Goal: Task Accomplishment & Management: Manage account settings

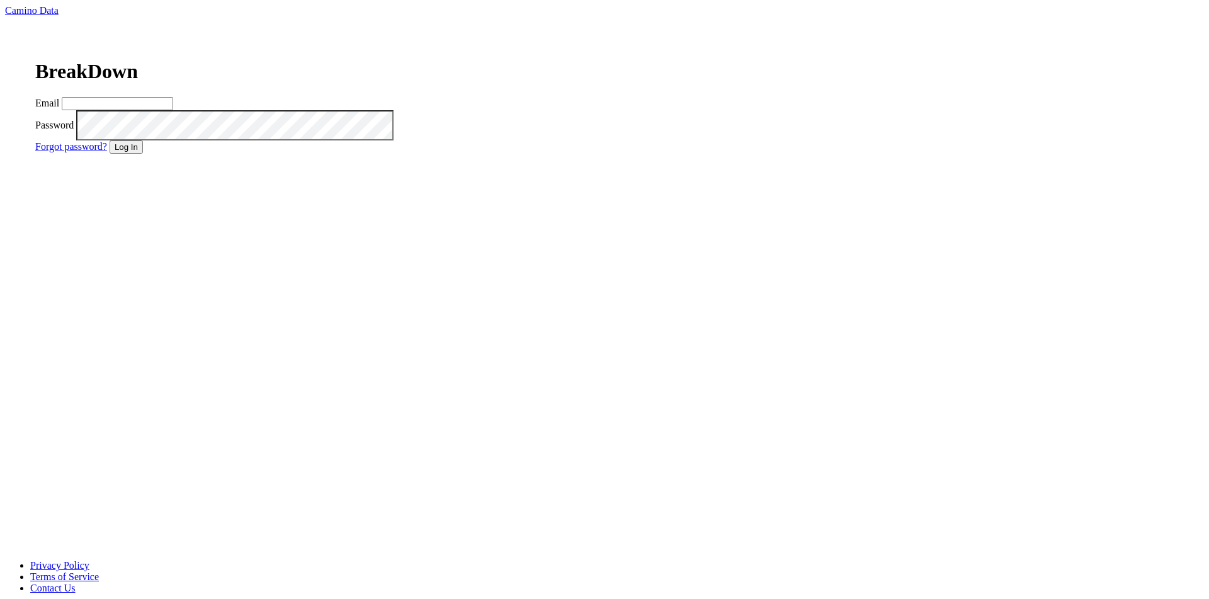
click at [413, 154] on form "Email Password Forgot password? Log In" at bounding box center [224, 125] width 378 height 57
click at [173, 110] on input "Email" at bounding box center [117, 103] width 111 height 13
type input "matt@dumol.com"
click at [143, 154] on button "Log In" at bounding box center [126, 146] width 33 height 13
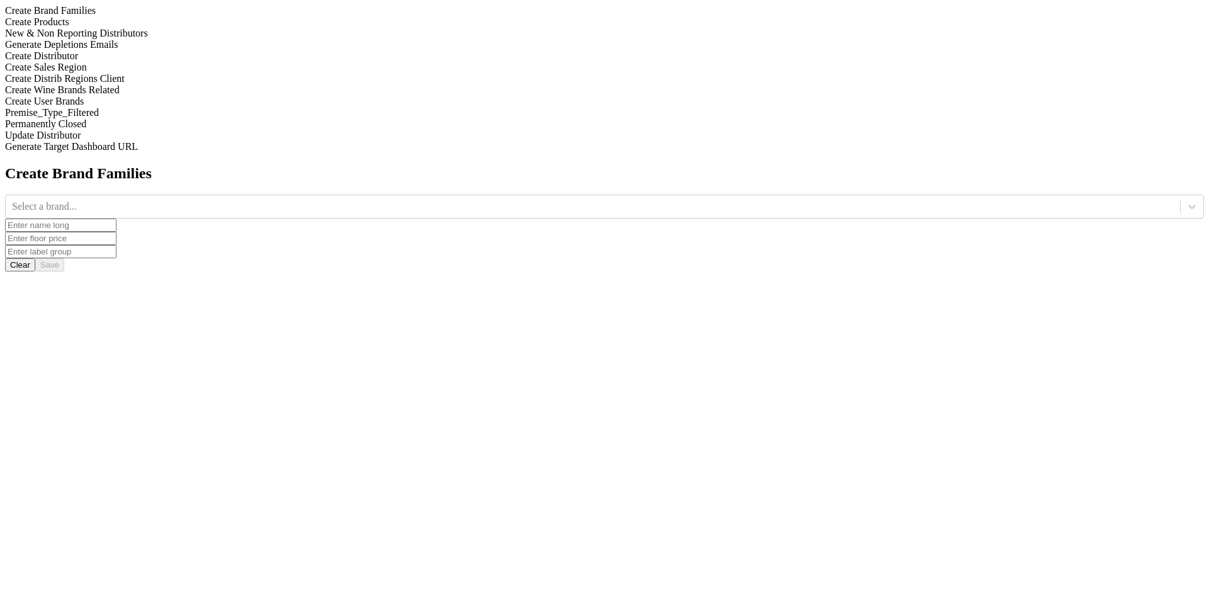
click at [147, 39] on div "New & Non Reporting Distributors" at bounding box center [604, 33] width 1199 height 11
click at [152, 39] on div "New & Non Reporting Distributors" at bounding box center [604, 33] width 1199 height 11
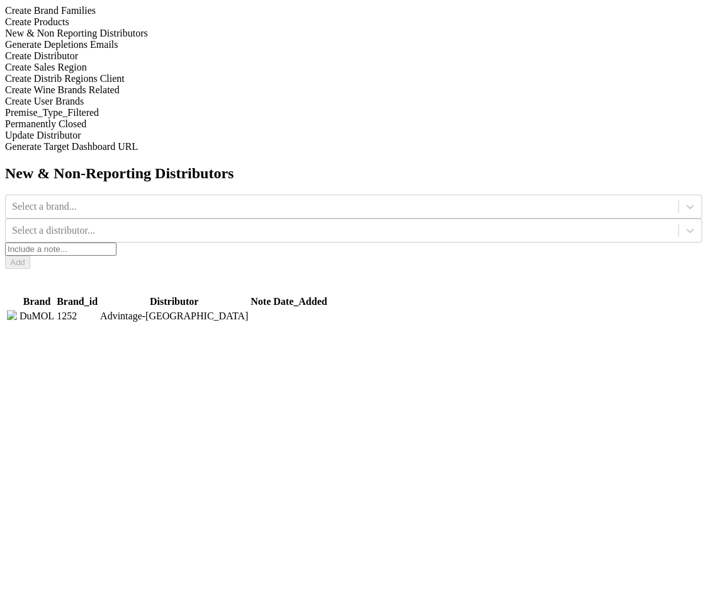
click at [166, 50] on div "Generate Depletions Emails" at bounding box center [353, 44] width 697 height 11
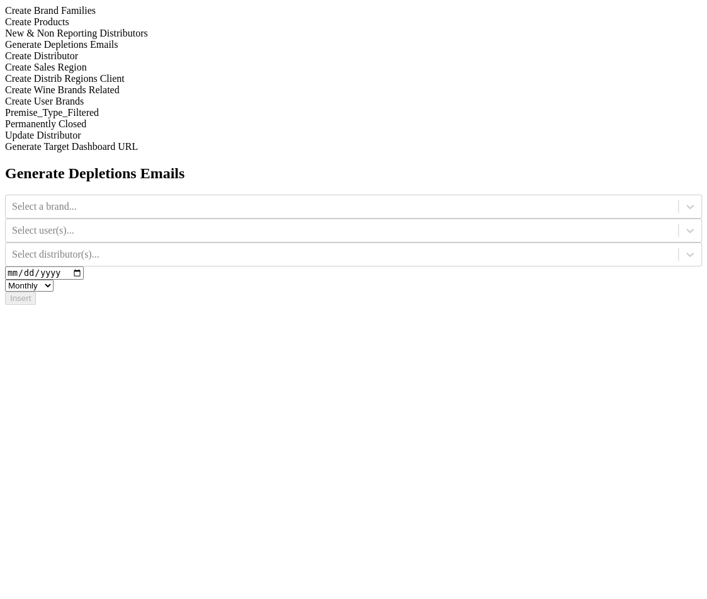
click at [166, 39] on div "New & Non Reporting Distributors" at bounding box center [353, 33] width 697 height 11
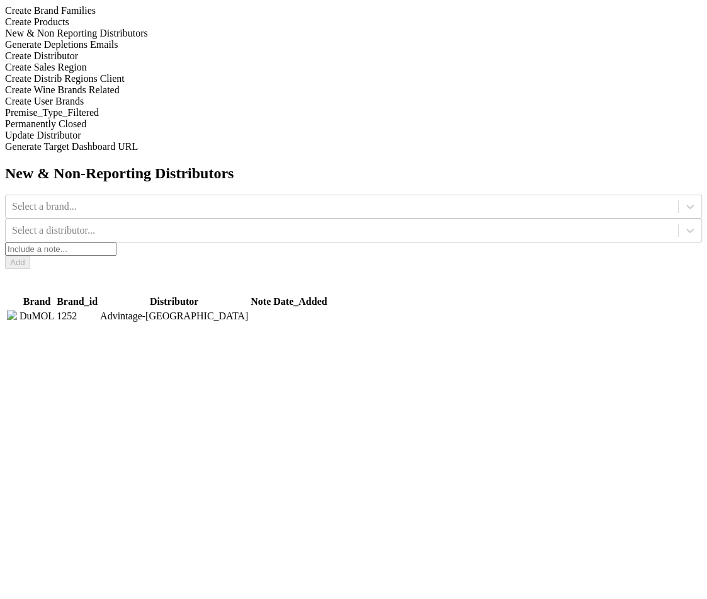
click at [163, 50] on div "Generate Depletions Emails" at bounding box center [353, 44] width 697 height 11
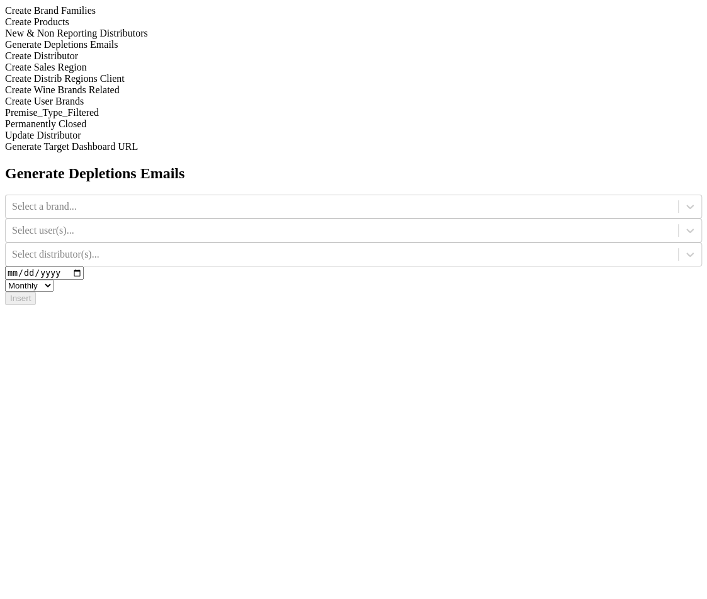
click at [173, 39] on div "New & Non Reporting Distributors" at bounding box center [353, 33] width 697 height 11
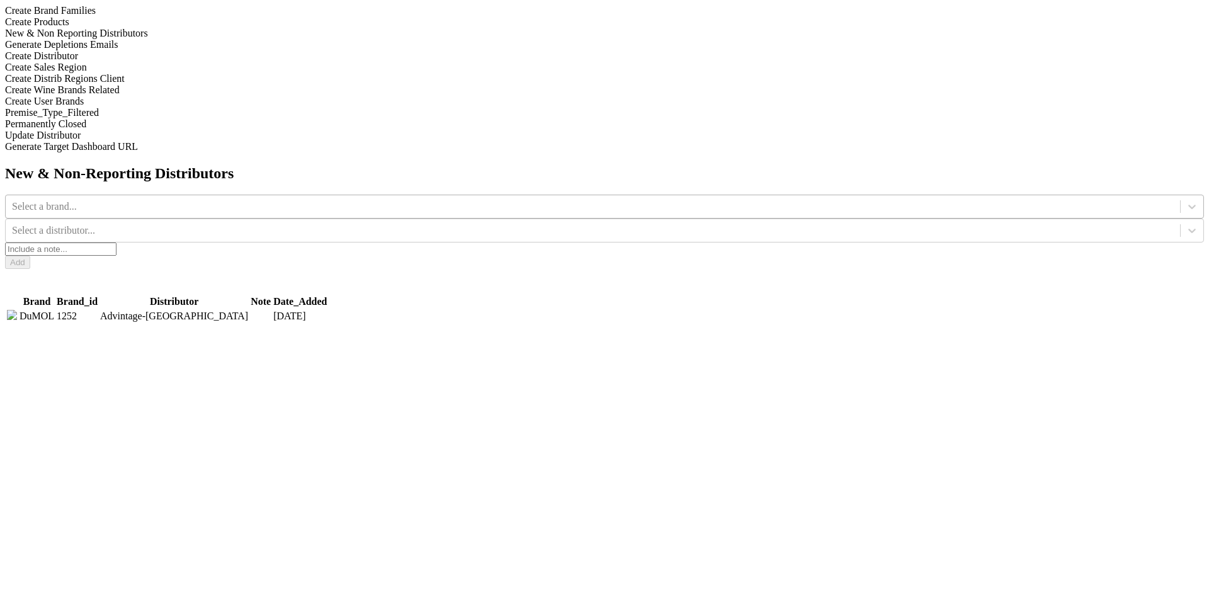
click at [487, 197] on div "Select a brand..." at bounding box center [593, 206] width 1174 height 19
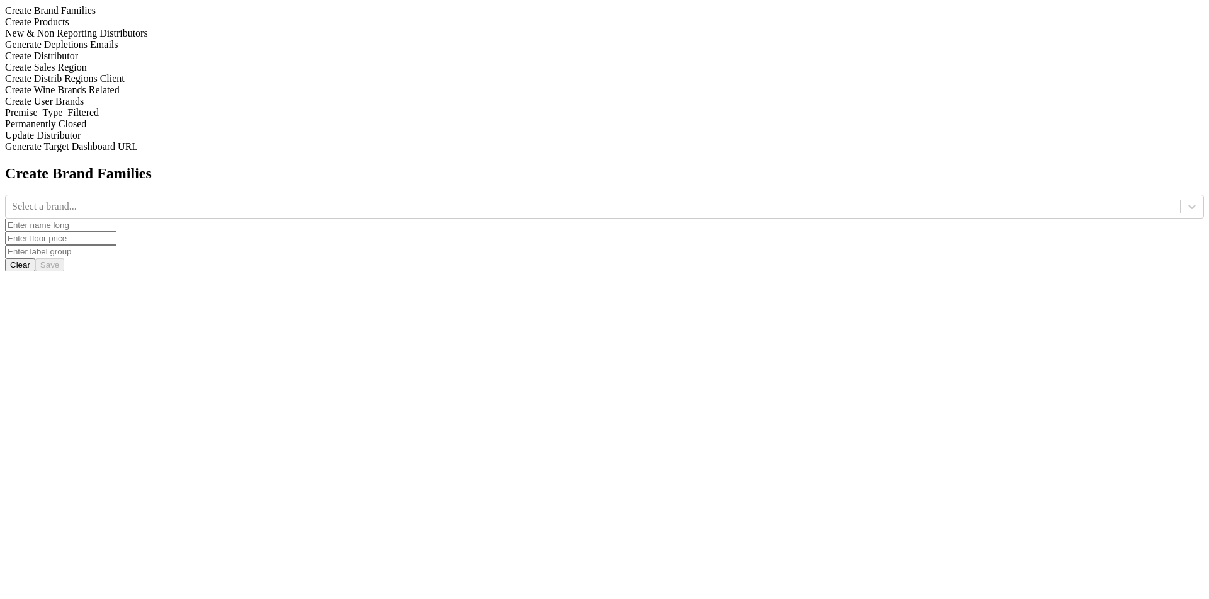
click at [179, 39] on div "New & Non Reporting Distributors" at bounding box center [604, 33] width 1199 height 11
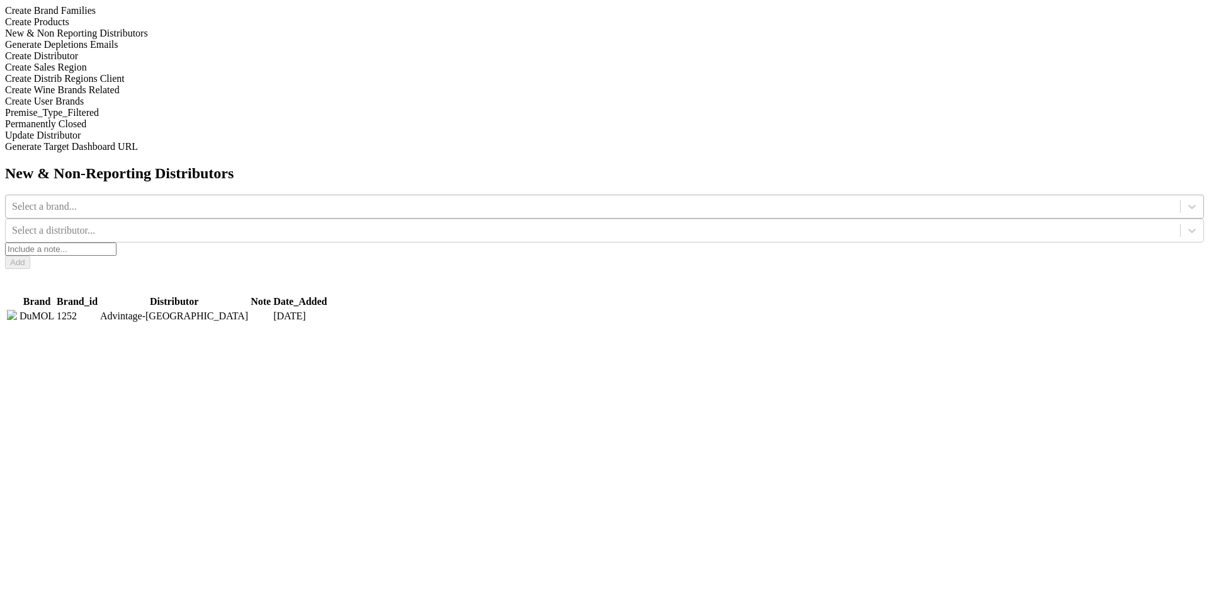
click at [489, 197] on div "Select a brand..." at bounding box center [593, 206] width 1174 height 19
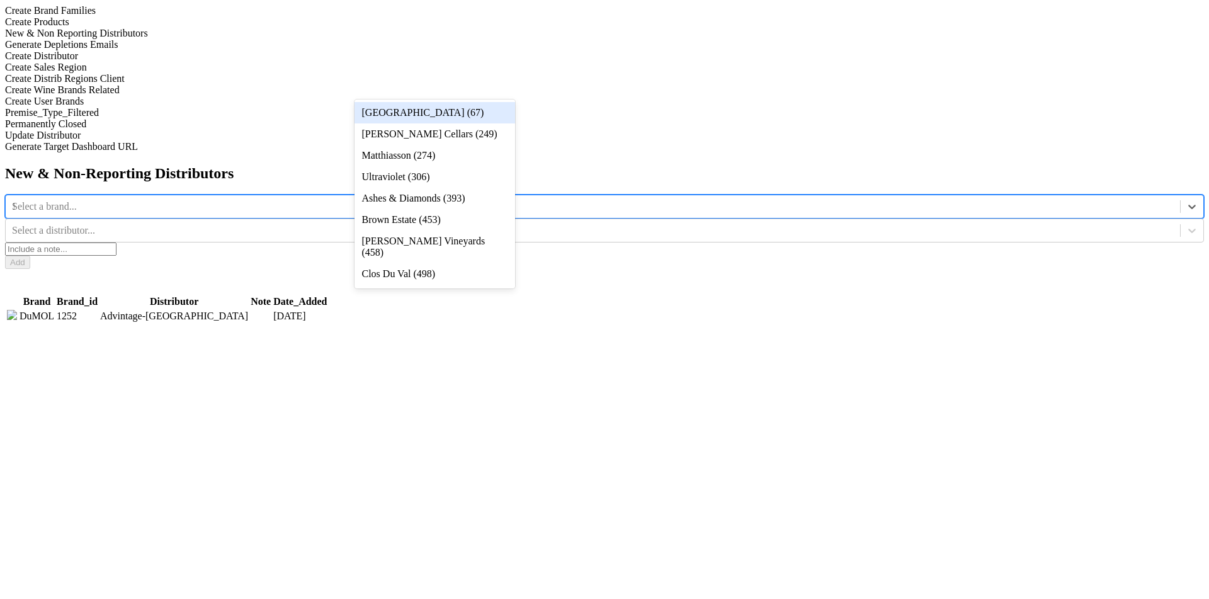
type input "12"
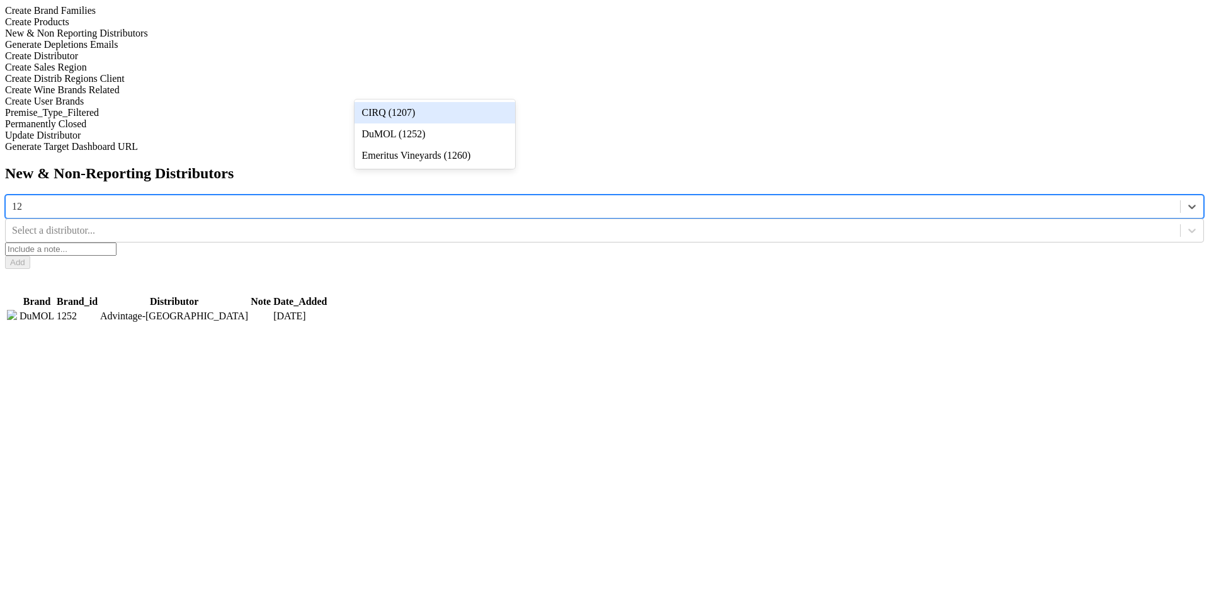
click at [489, 115] on div "CIRQ (1207)" at bounding box center [434, 112] width 161 height 21
click at [660, 224] on div at bounding box center [593, 231] width 1162 height 14
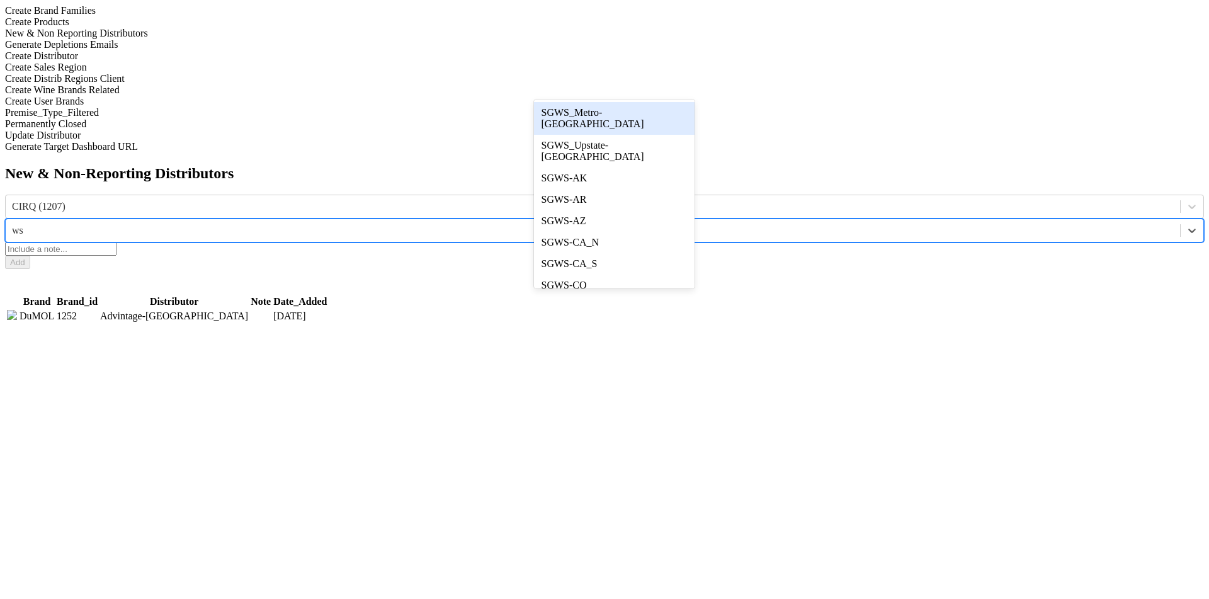
type input "w"
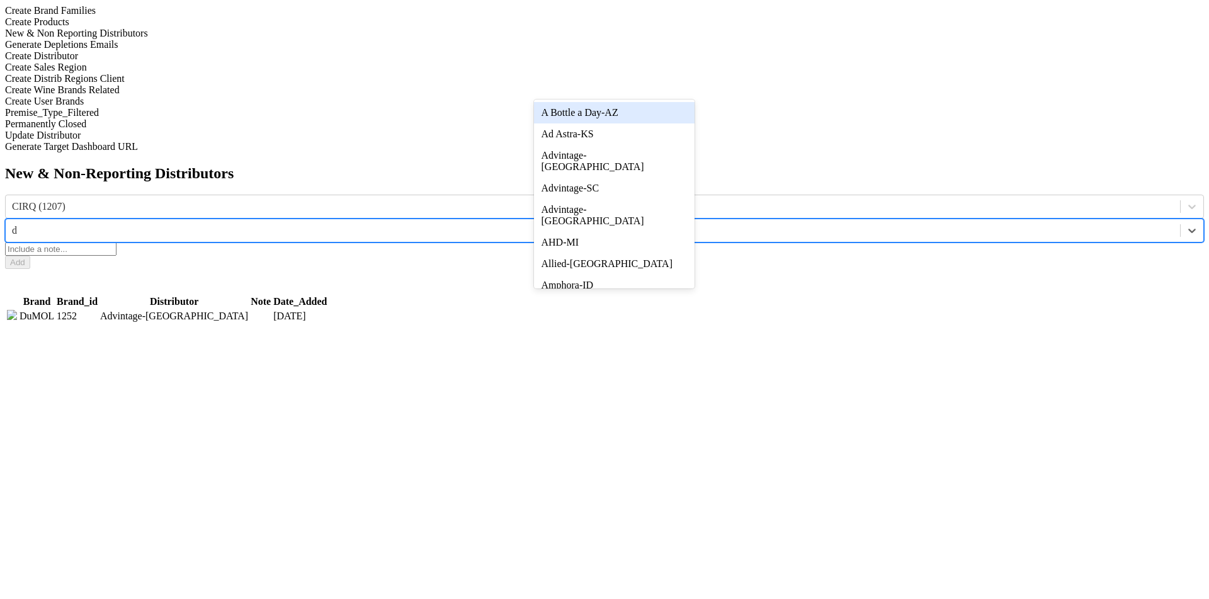
type input "ds"
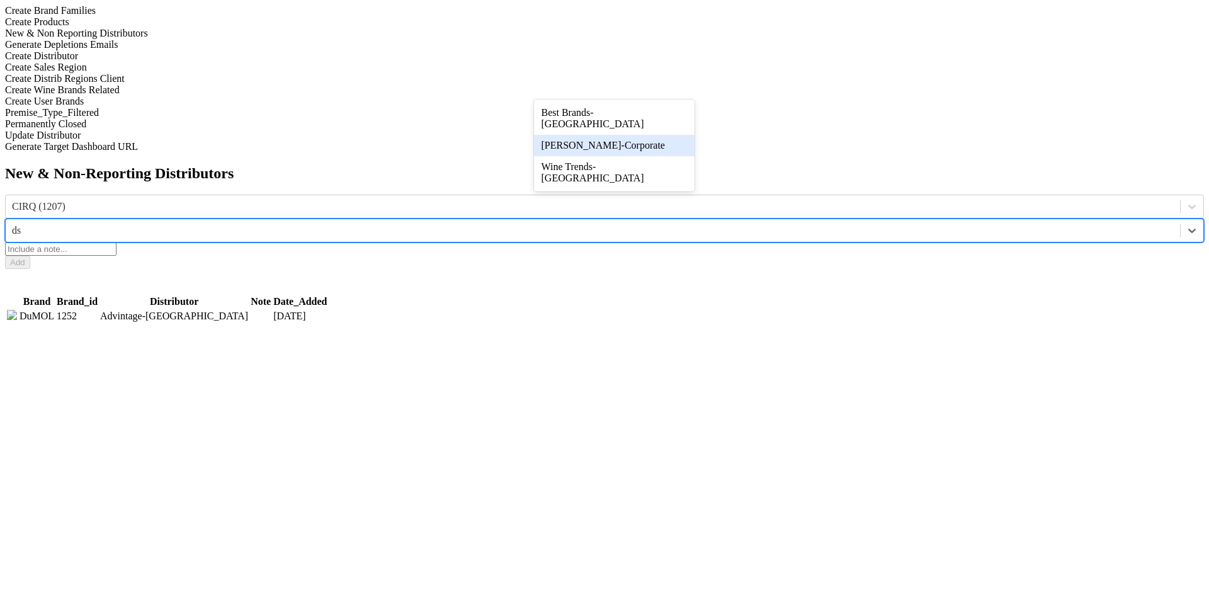
click at [659, 145] on div "[PERSON_NAME]-Corporate" at bounding box center [614, 145] width 161 height 21
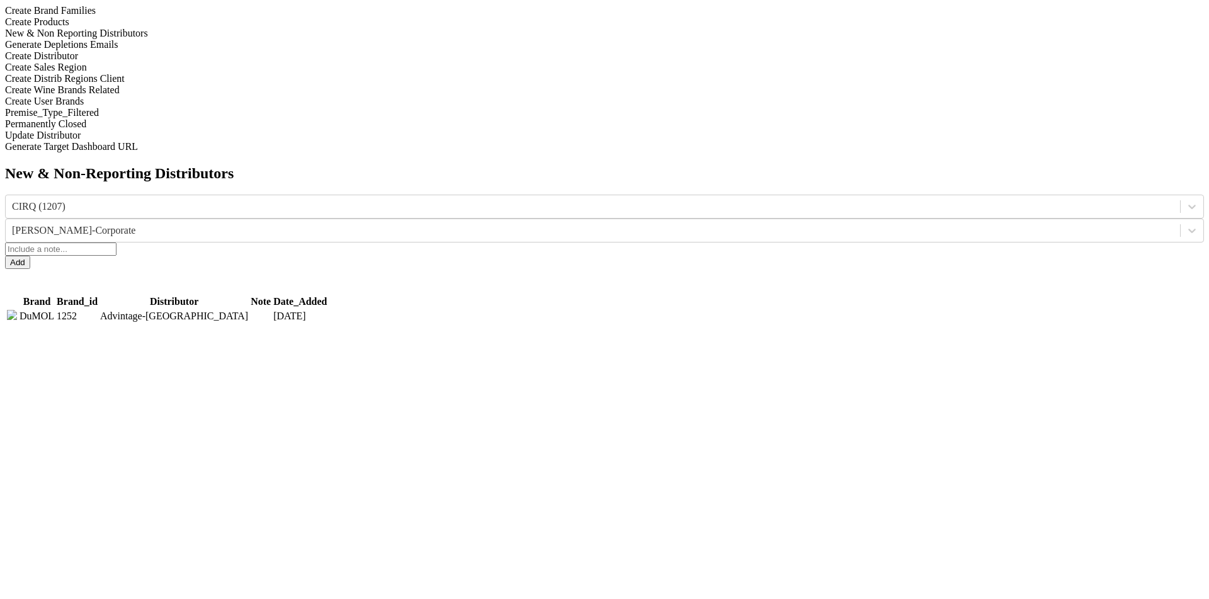
click at [116, 242] on input "text" at bounding box center [60, 248] width 111 height 13
type input "test"
click at [30, 256] on button "Add" at bounding box center [17, 262] width 25 height 13
click at [921, 289] on div "New & Non-Reporting Distributors Select a brand... Select a distributor... test…" at bounding box center [604, 257] width 1199 height 184
click at [1186, 200] on icon at bounding box center [1192, 206] width 13 height 13
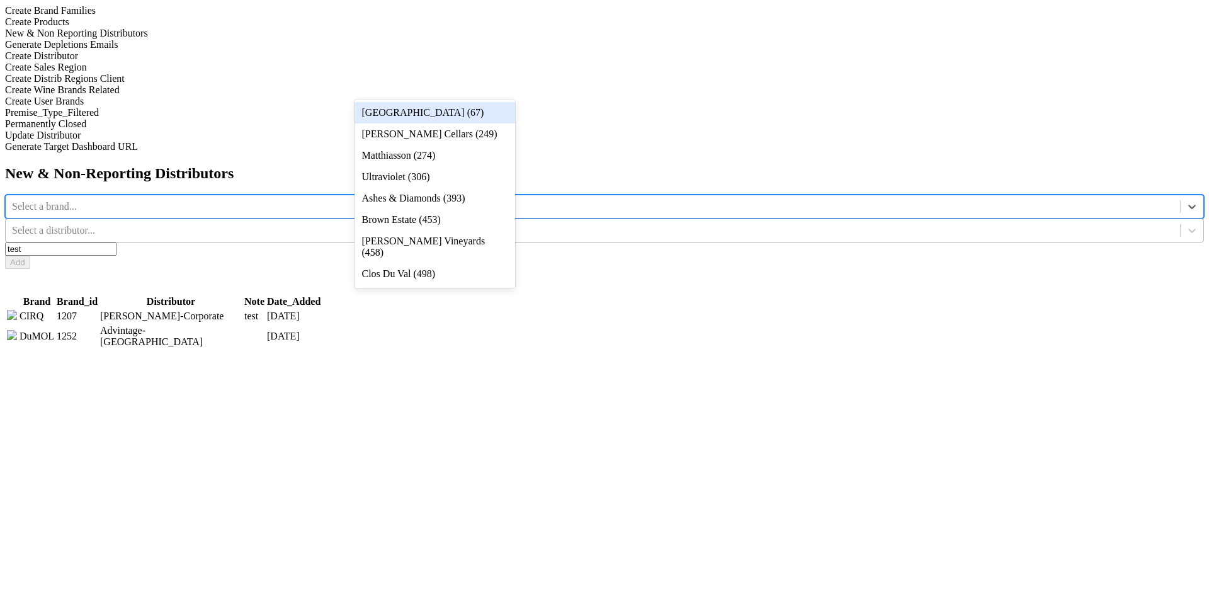
click at [604, 224] on div at bounding box center [593, 231] width 1162 height 14
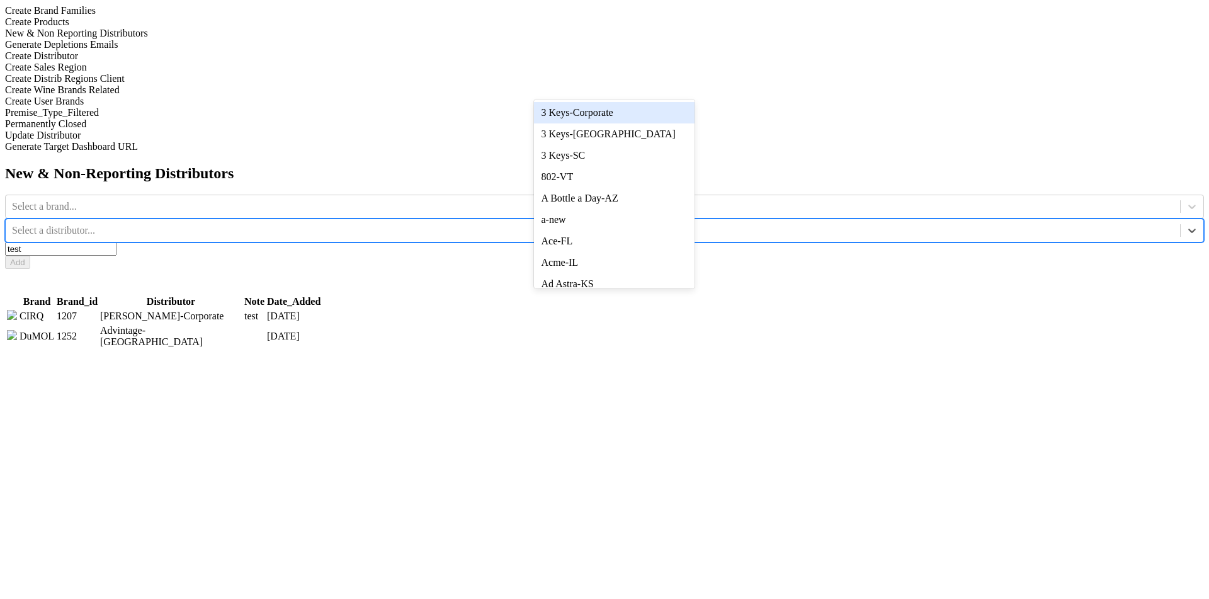
click at [116, 242] on input "test" at bounding box center [60, 248] width 111 height 13
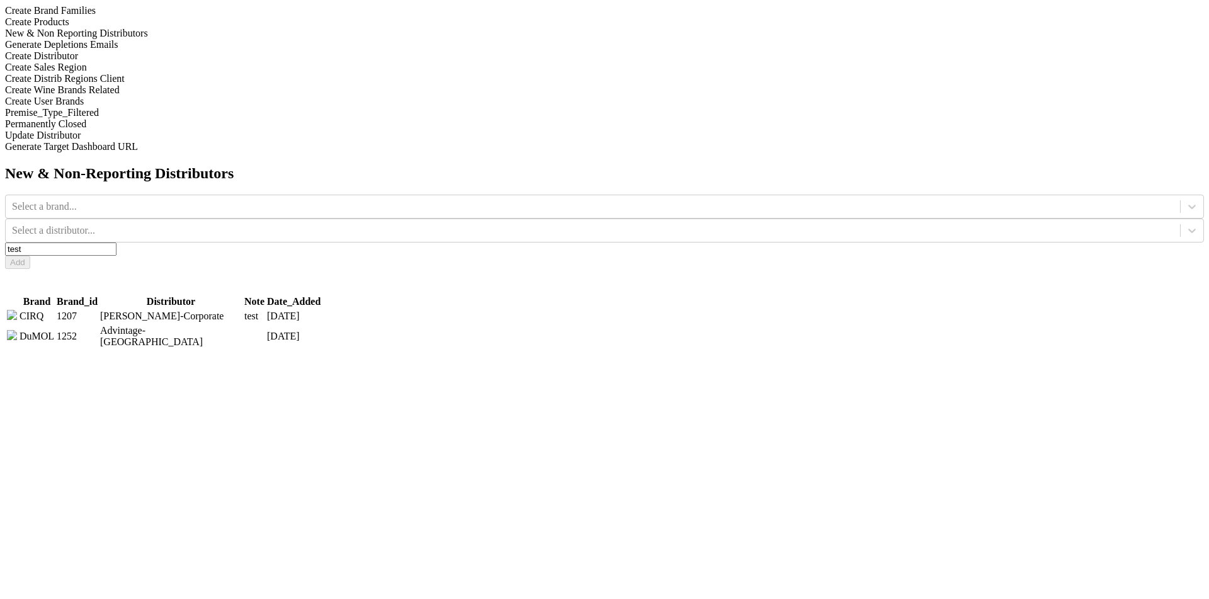
click at [1011, 165] on div "New & Non-Reporting Distributors Select a brand... Select a distributor... test…" at bounding box center [604, 257] width 1199 height 184
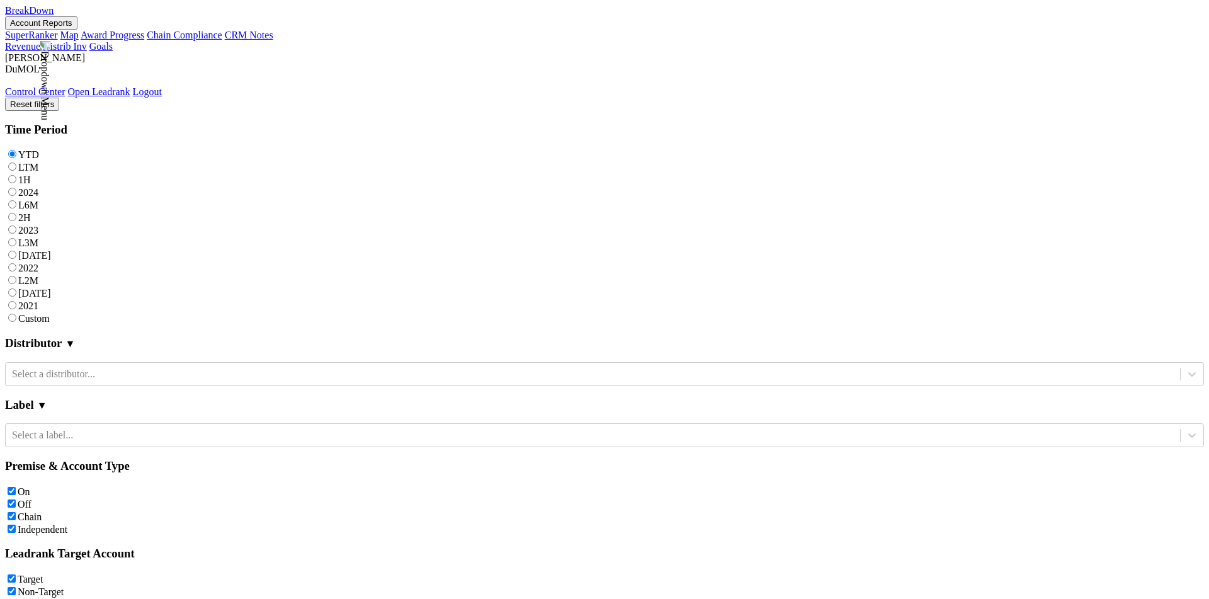
click at [87, 41] on link "Distrib Inv" at bounding box center [65, 46] width 44 height 11
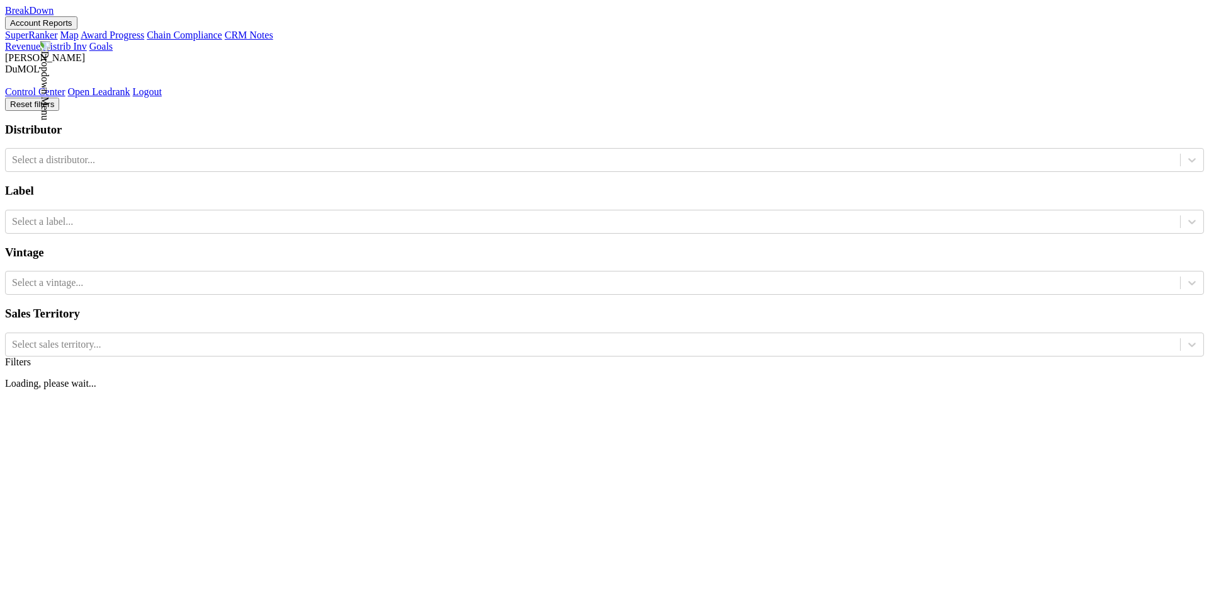
click at [77, 30] on button "Account Reports" at bounding box center [41, 22] width 72 height 13
click at [264, 15] on nav "BreakDown Account Reports SuperRanker Map Award Progress Chain Compliance CRM N…" at bounding box center [604, 51] width 1199 height 93
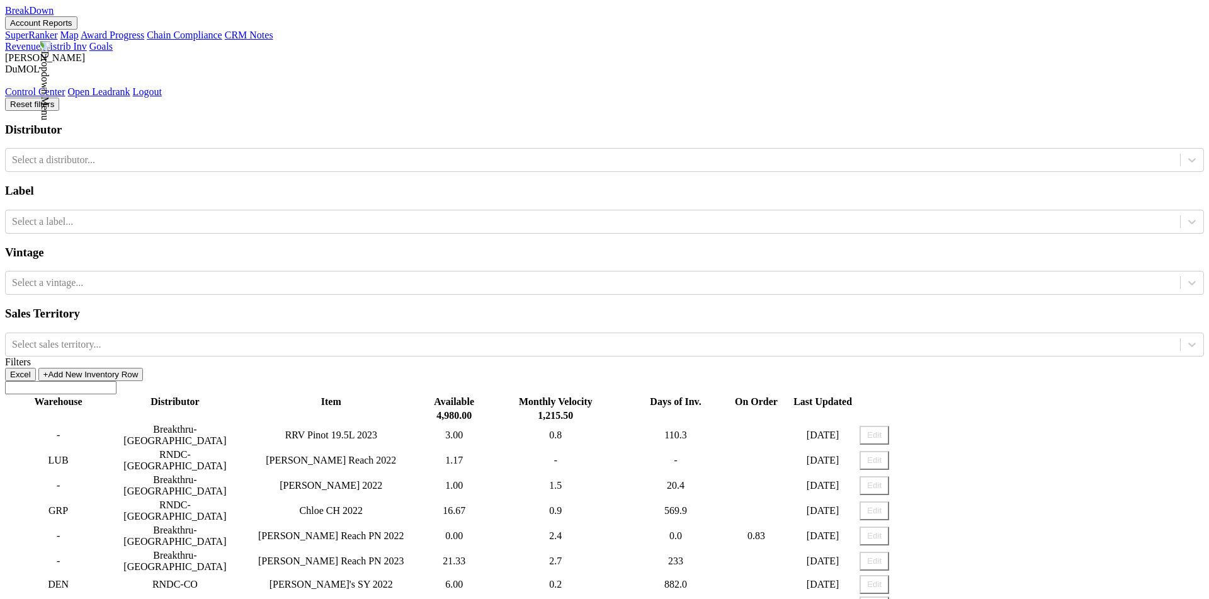
click at [889, 426] on button "Edit" at bounding box center [874, 435] width 30 height 19
click at [938, 426] on button "Cancel" at bounding box center [918, 435] width 42 height 19
click at [139, 370] on span "+Add New Inventory Row" at bounding box center [90, 374] width 95 height 9
drag, startPoint x: 839, startPoint y: 138, endPoint x: 1009, endPoint y: 157, distance: 170.4
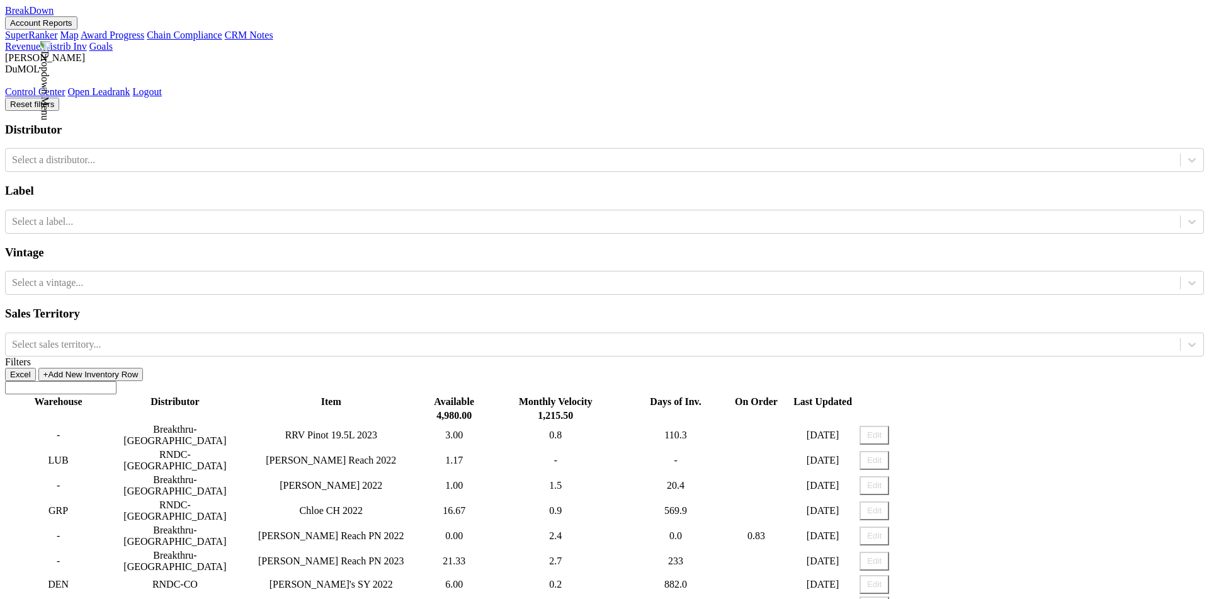
click at [889, 451] on button "Edit" at bounding box center [874, 460] width 30 height 19
click at [938, 451] on button "Cancel" at bounding box center [918, 460] width 42 height 19
click at [889, 426] on button "Edit" at bounding box center [874, 435] width 30 height 19
click at [938, 426] on button "Cancel" at bounding box center [918, 435] width 42 height 19
click at [484, 395] on th "Available" at bounding box center [454, 401] width 60 height 13
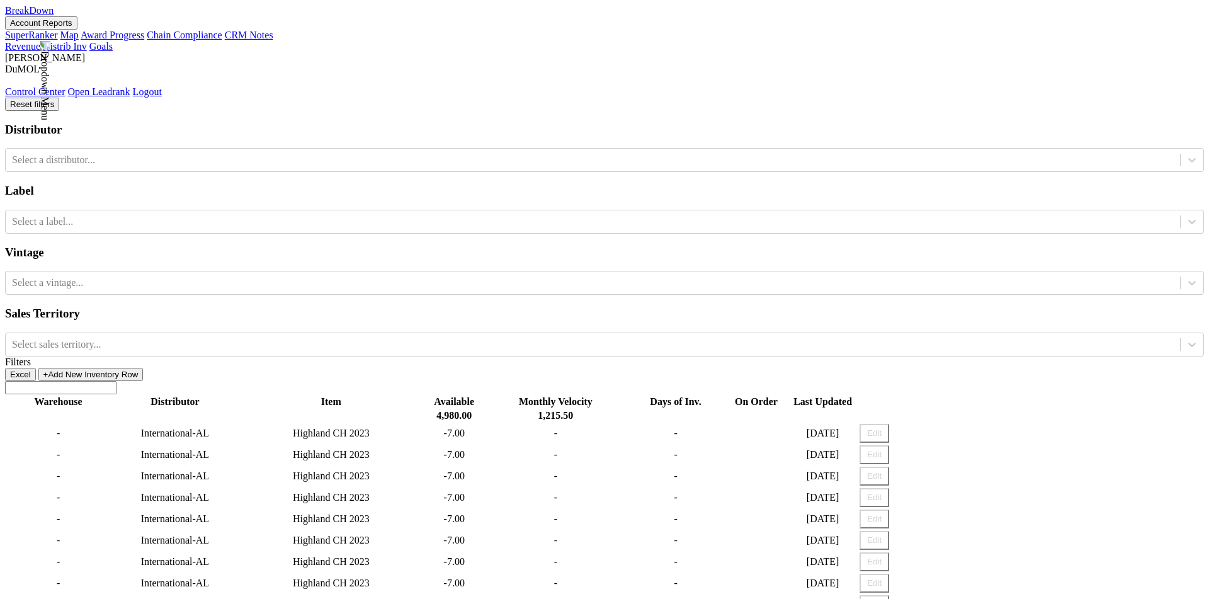
click at [484, 395] on th "Available" at bounding box center [454, 401] width 60 height 13
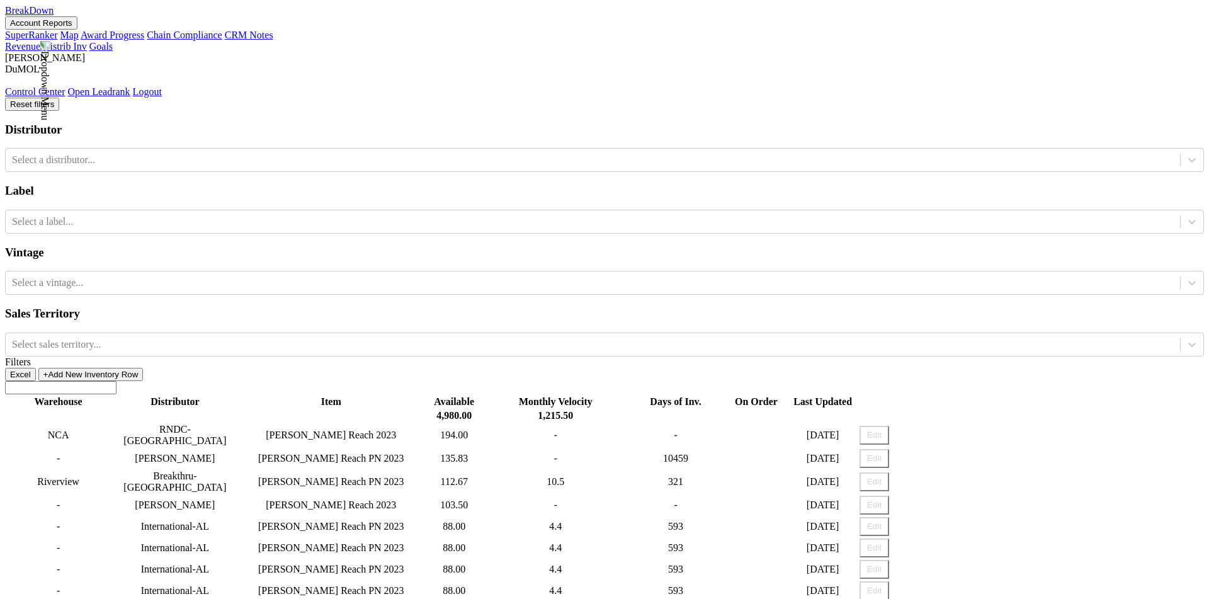
click at [484, 395] on th "Available" at bounding box center [454, 401] width 60 height 13
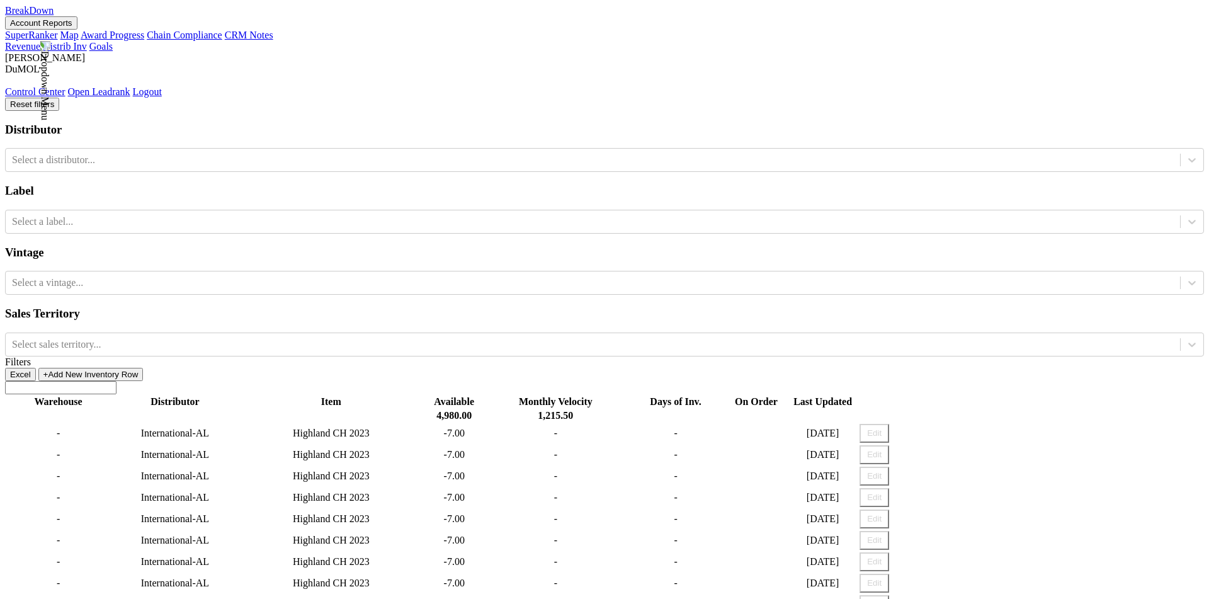
click at [889, 424] on button "Edit" at bounding box center [874, 433] width 30 height 19
click at [790, 424] on input "number" at bounding box center [757, 434] width 65 height 20
type input "8798"
click at [938, 424] on button "Cancel" at bounding box center [918, 433] width 42 height 19
click at [889, 424] on button "Edit" at bounding box center [874, 433] width 30 height 19
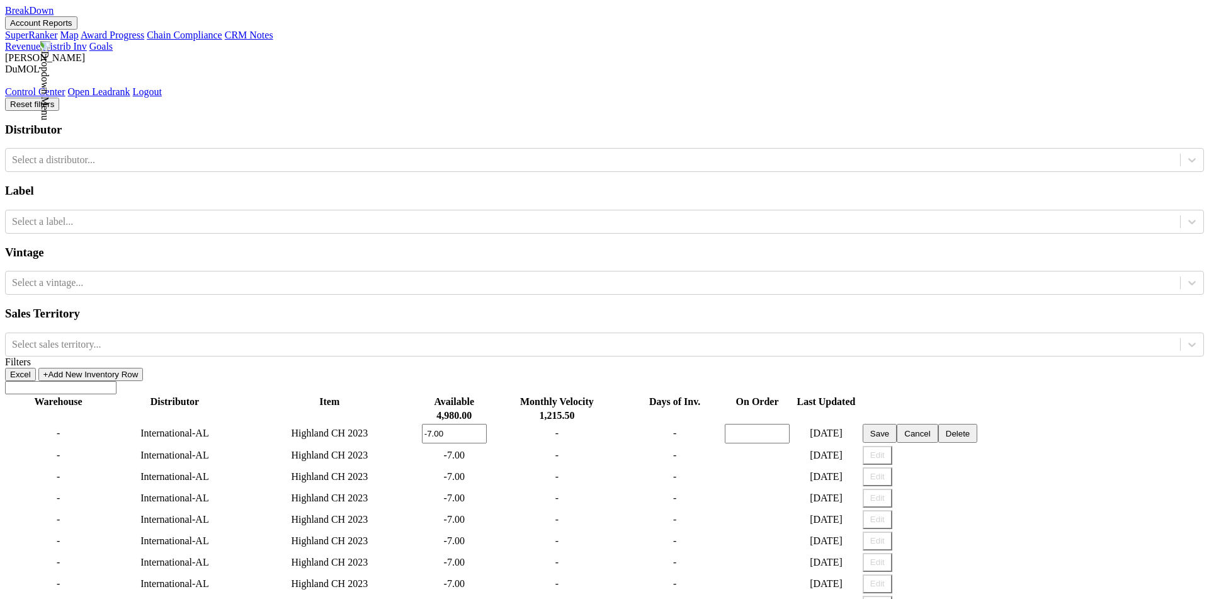
click at [938, 424] on button "Cancel" at bounding box center [918, 433] width 42 height 19
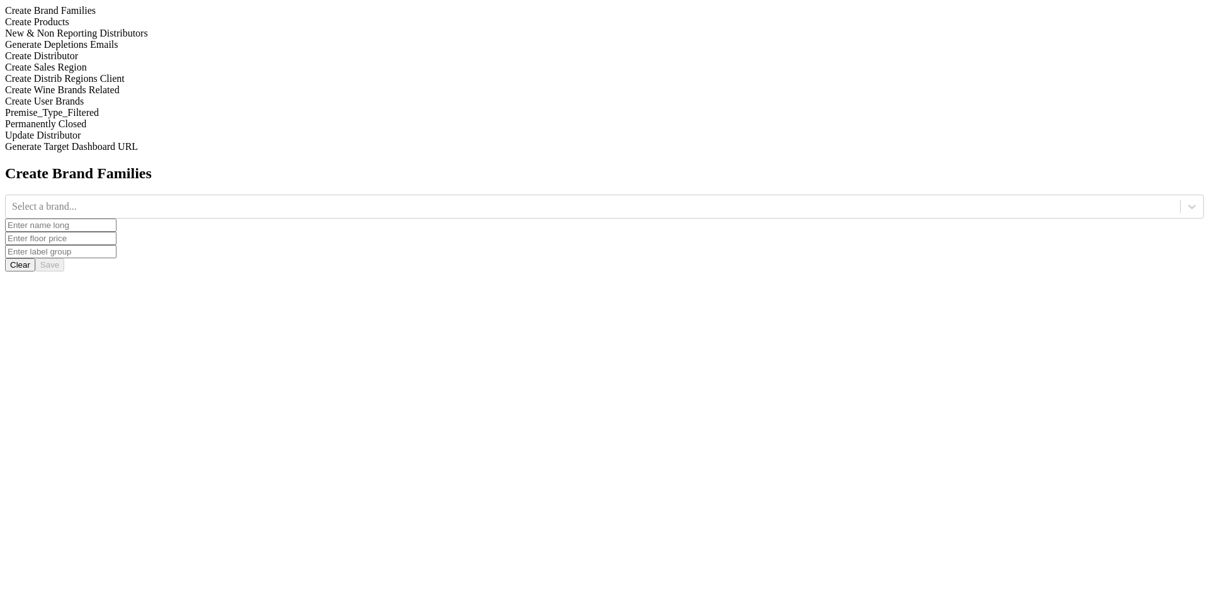
click at [109, 50] on div "Generate Depletions Emails" at bounding box center [604, 44] width 1199 height 11
click at [135, 39] on div "New & Non Reporting Distributors" at bounding box center [604, 33] width 1199 height 11
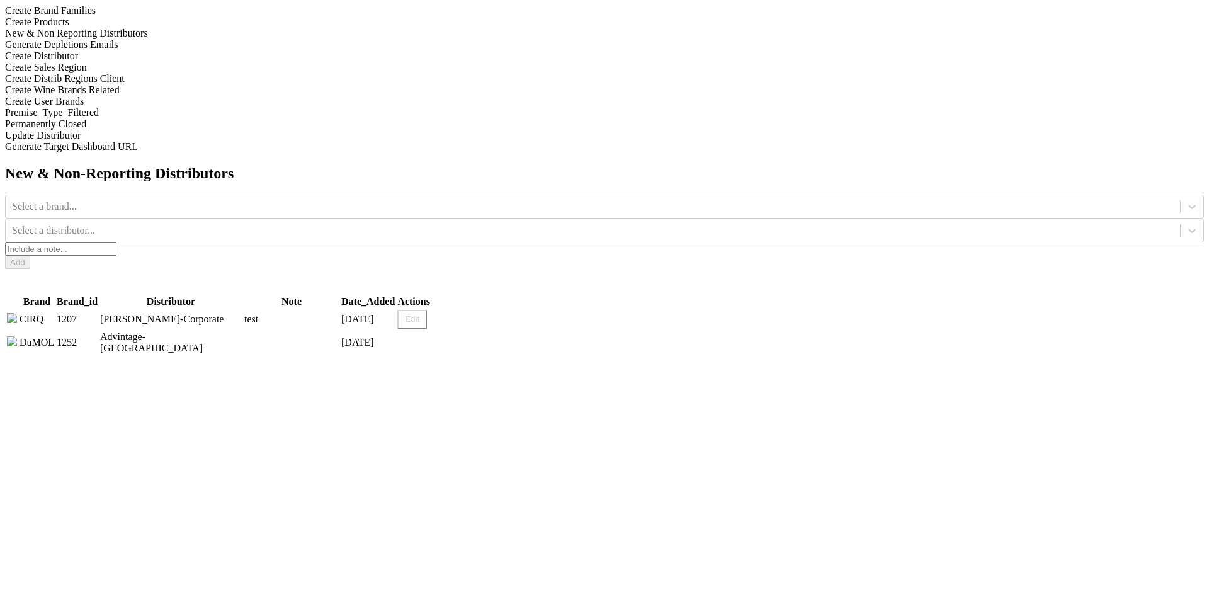
click at [427, 310] on button "Edit" at bounding box center [412, 319] width 30 height 19
click at [344, 310] on input "test" at bounding box center [293, 320] width 99 height 20
type input "test 2"
click at [436, 310] on button "Save" at bounding box center [419, 319] width 34 height 19
click at [427, 310] on button "Edit" at bounding box center [412, 319] width 30 height 19
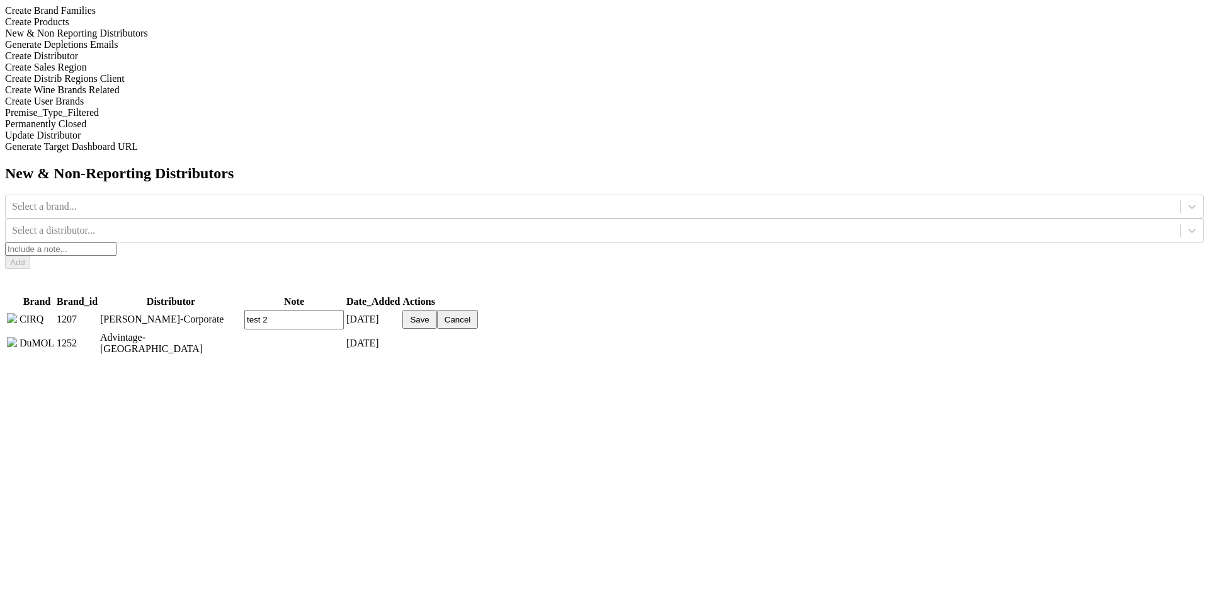
click at [479, 310] on button "Cancel" at bounding box center [458, 319] width 42 height 19
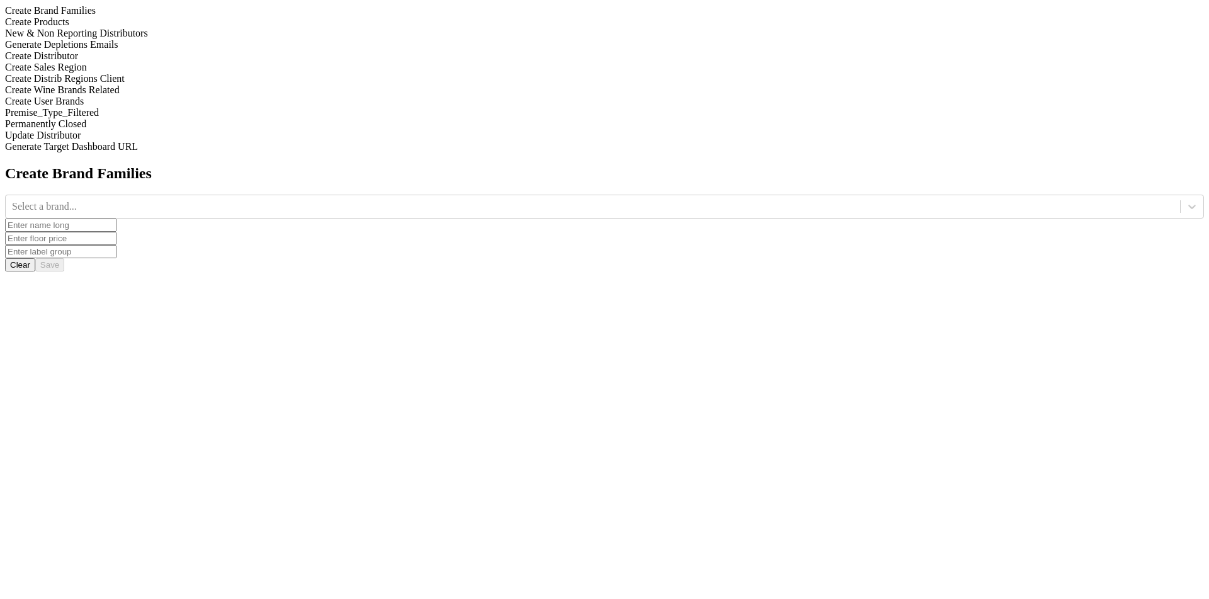
click at [169, 39] on div "New & Non Reporting Distributors" at bounding box center [604, 33] width 1199 height 11
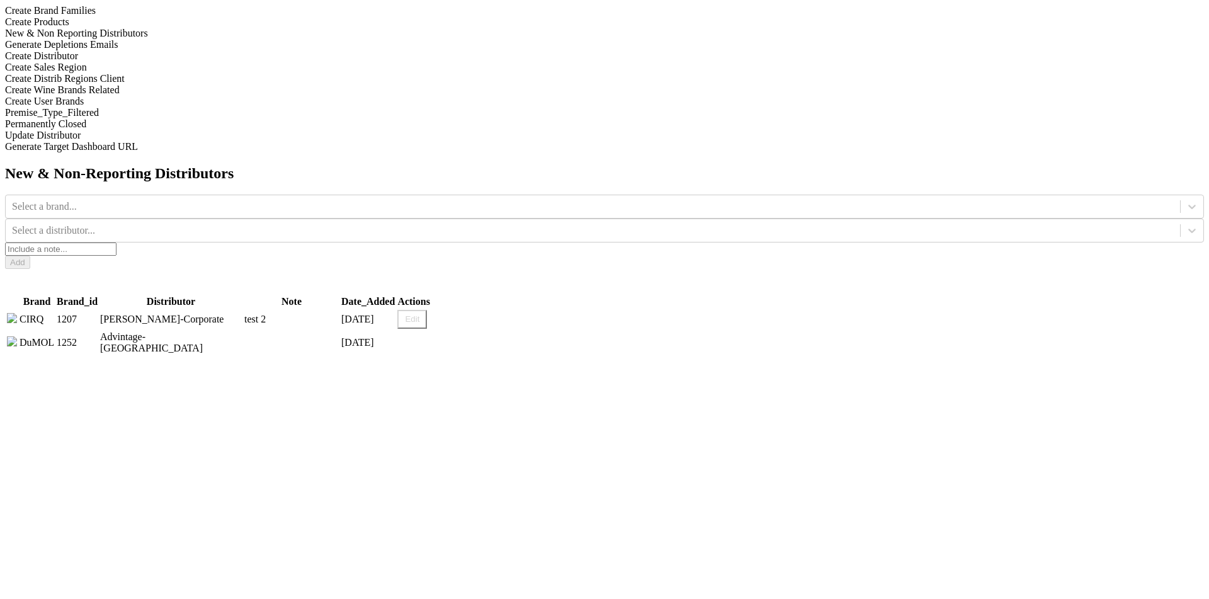
click at [427, 310] on button "Edit" at bounding box center [412, 319] width 30 height 19
click at [344, 310] on input "test 2" at bounding box center [293, 320] width 99 height 20
type input "test 20"
click at [436, 310] on button "Save" at bounding box center [419, 319] width 34 height 19
click at [427, 310] on button "Edit" at bounding box center [412, 319] width 30 height 19
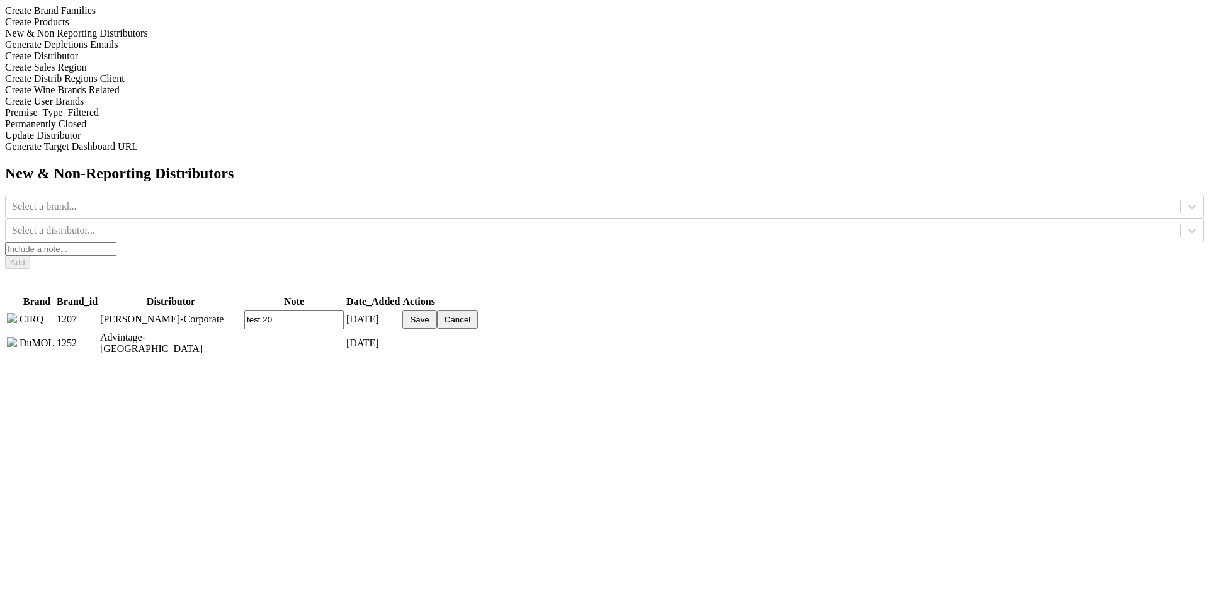
click at [344, 310] on input "test 20" at bounding box center [293, 320] width 99 height 20
type input "test 20qw"
click at [479, 310] on button "Cancel" at bounding box center [458, 319] width 42 height 19
click at [427, 310] on button "Edit" at bounding box center [412, 319] width 30 height 19
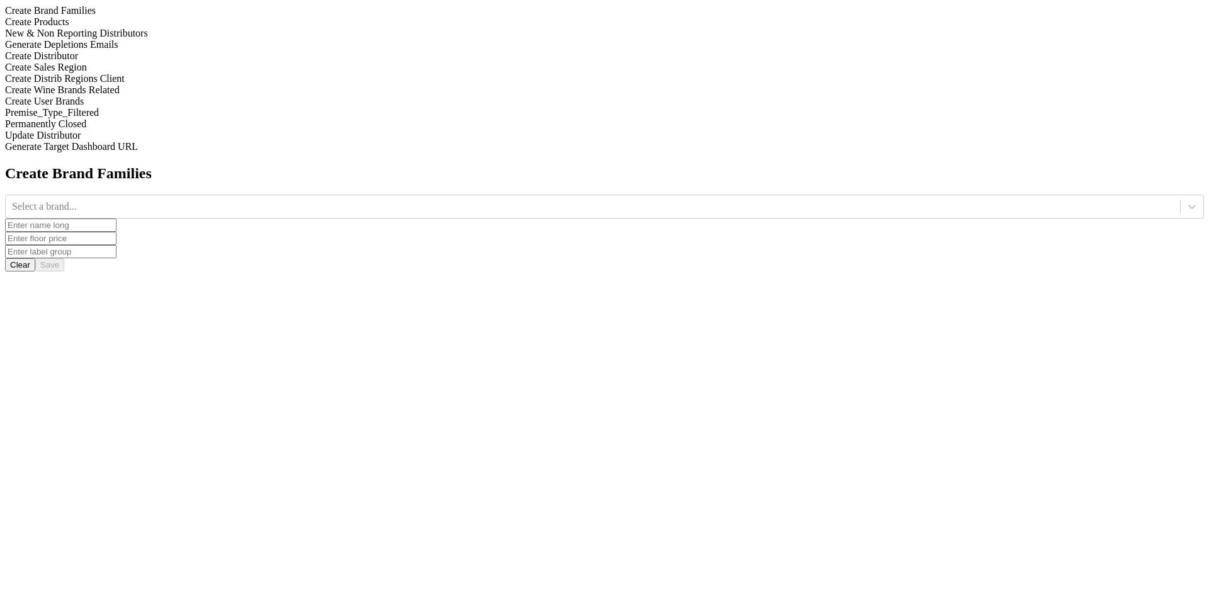
click at [168, 28] on div "Create Products" at bounding box center [604, 21] width 1199 height 11
click at [173, 39] on div "New & Non Reporting Distributors" at bounding box center [604, 33] width 1199 height 11
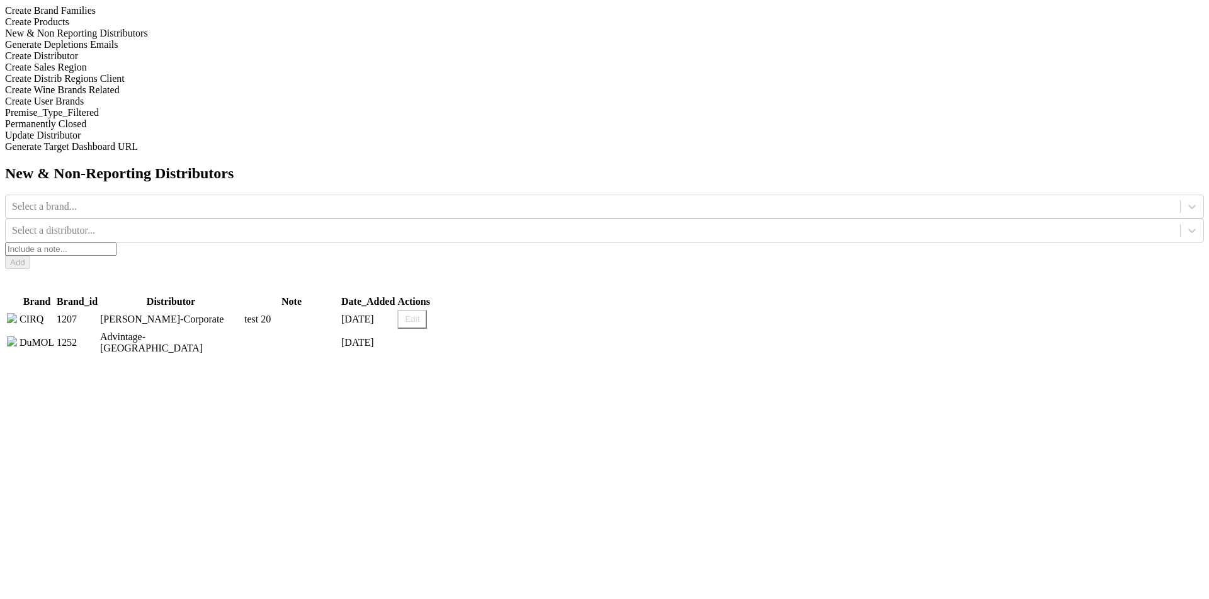
click at [427, 310] on button "Edit" at bounding box center [412, 319] width 30 height 19
click at [344, 310] on input "test 20" at bounding box center [293, 320] width 99 height 20
type input "test-1"
click at [436, 310] on button "Save" at bounding box center [419, 319] width 34 height 19
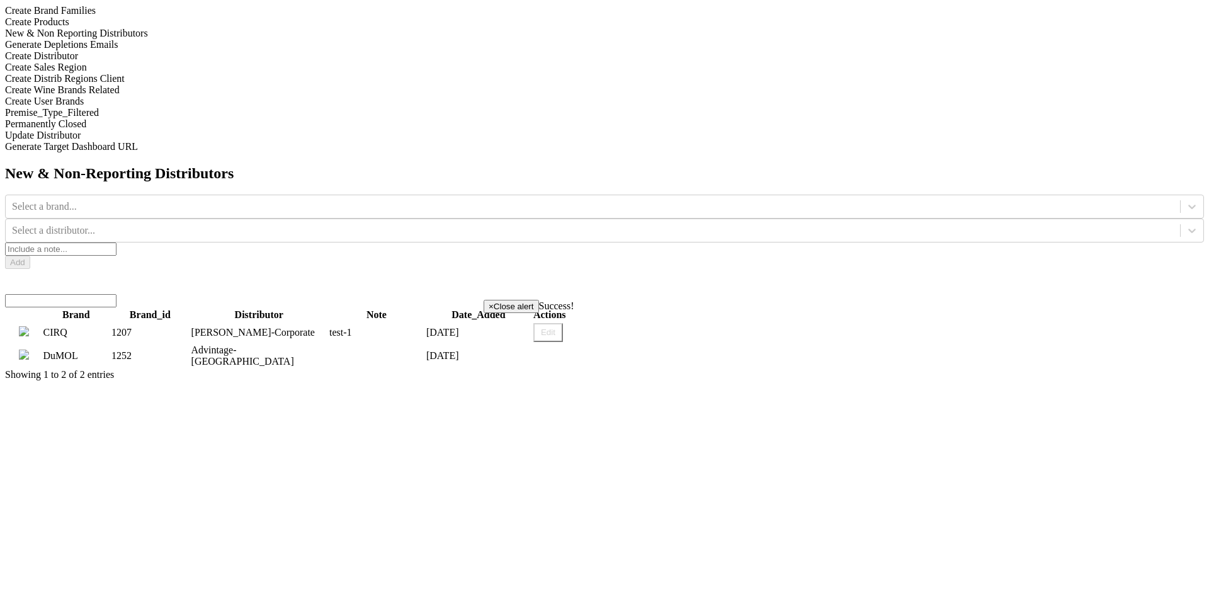
click at [116, 294] on input "search" at bounding box center [60, 300] width 111 height 13
click at [617, 294] on div at bounding box center [604, 300] width 1199 height 13
click at [116, 294] on input "search" at bounding box center [60, 300] width 111 height 13
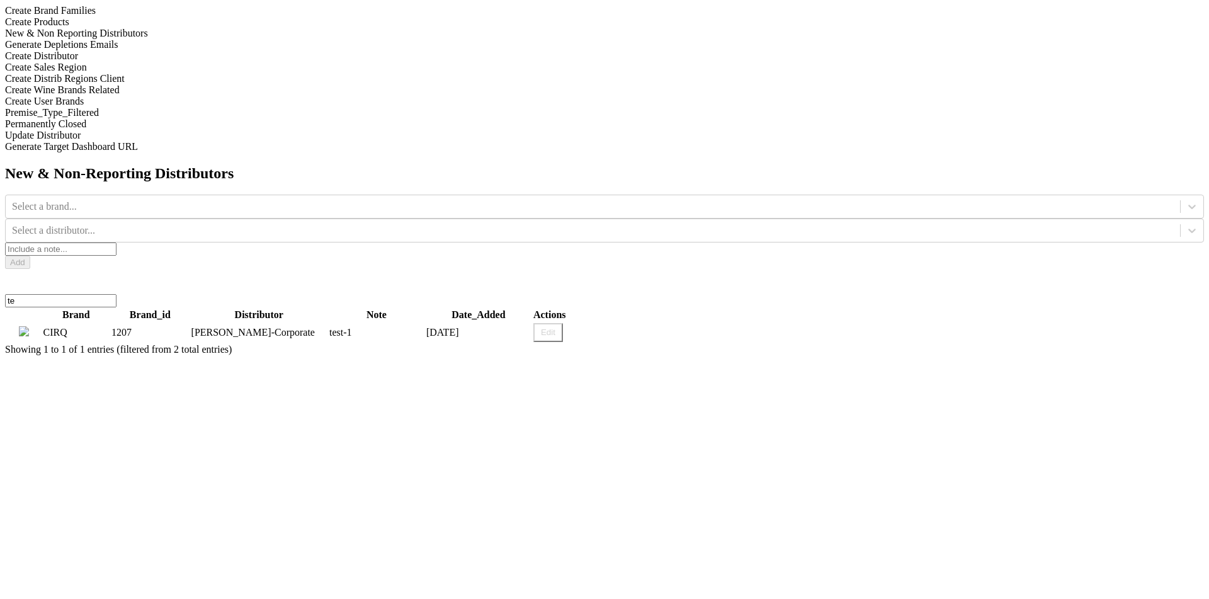
type input "t"
click at [772, 264] on div "New & Non-Reporting Distributors Select a brand... Select a distributor... Add …" at bounding box center [604, 272] width 1199 height 215
click at [169, 50] on div "Generate Depletions Emails" at bounding box center [604, 44] width 1199 height 11
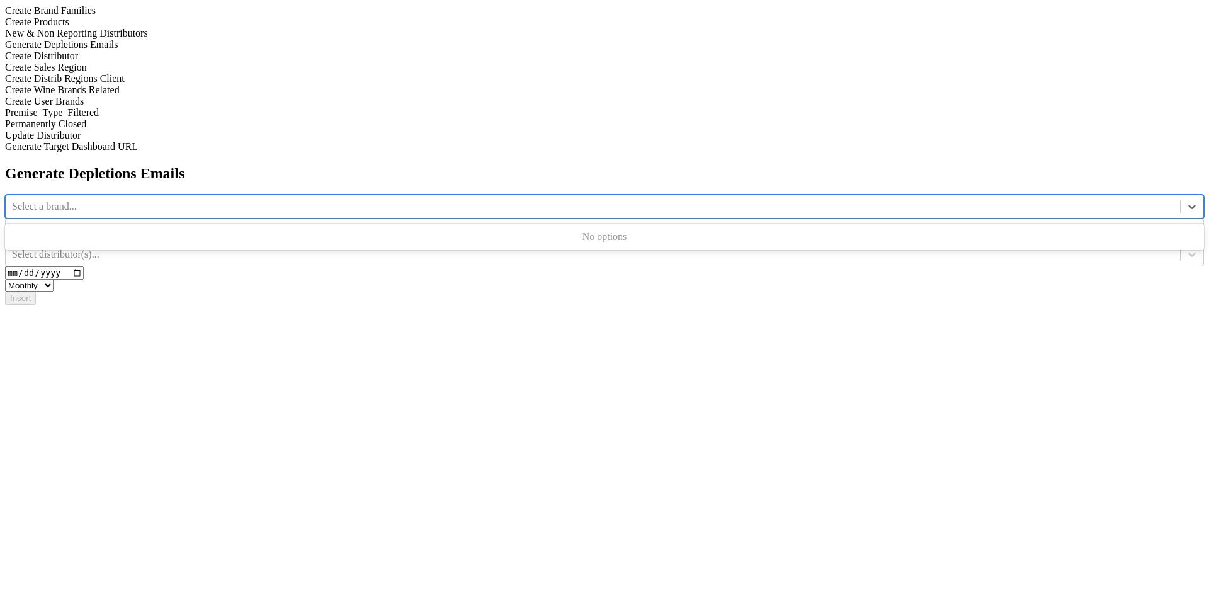
click at [496, 200] on div at bounding box center [593, 207] width 1162 height 14
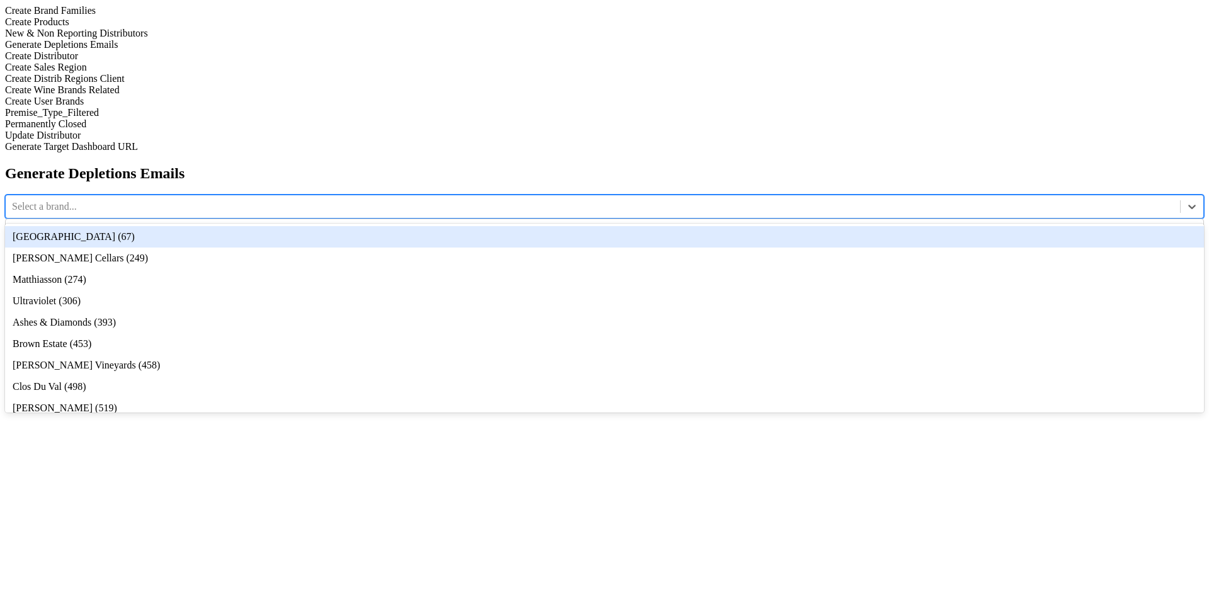
click at [501, 226] on div "Bella Oaks (67)" at bounding box center [604, 236] width 1199 height 21
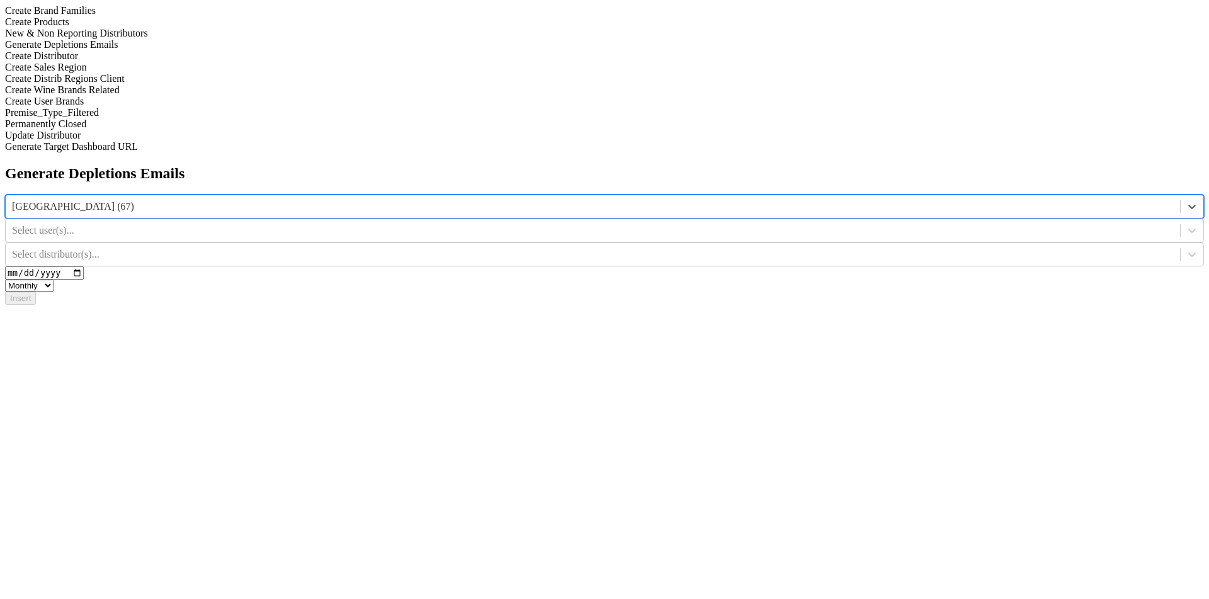
click at [740, 224] on div at bounding box center [593, 231] width 1162 height 14
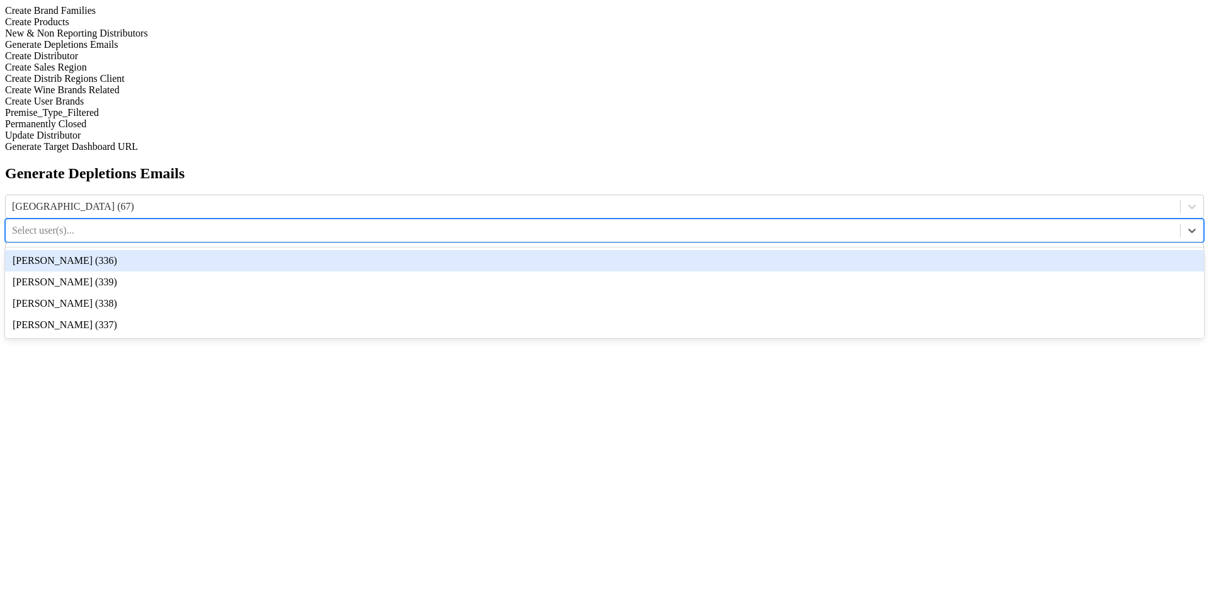
click at [742, 250] on div "Ellison Wofford (336)" at bounding box center [604, 260] width 1199 height 21
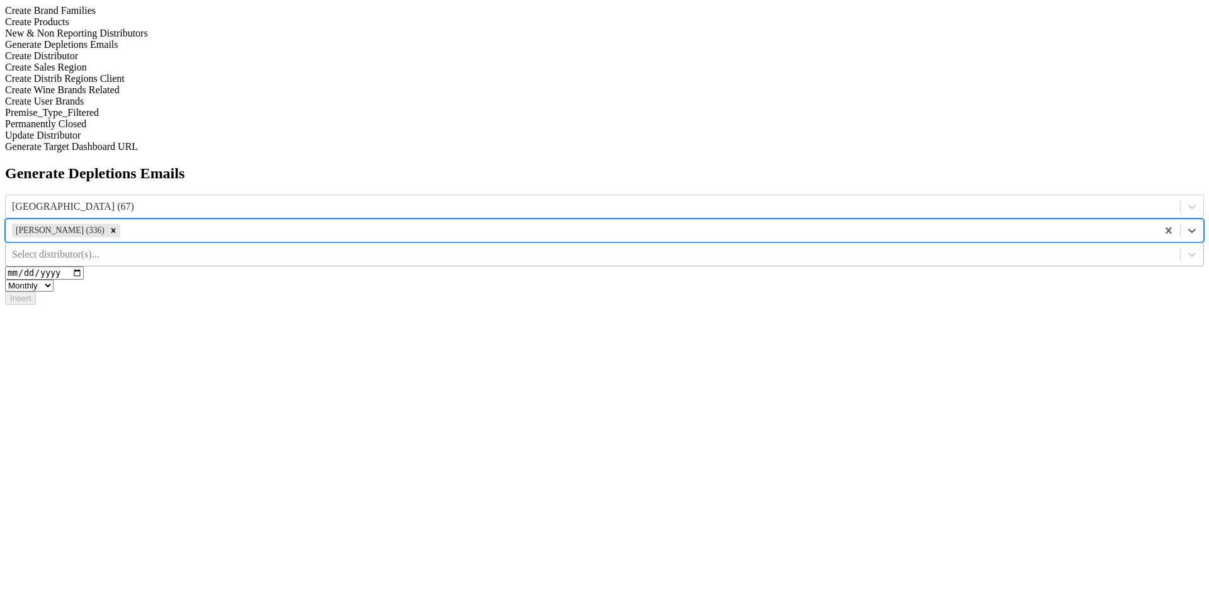
click at [889, 247] on div at bounding box center [593, 254] width 1162 height 14
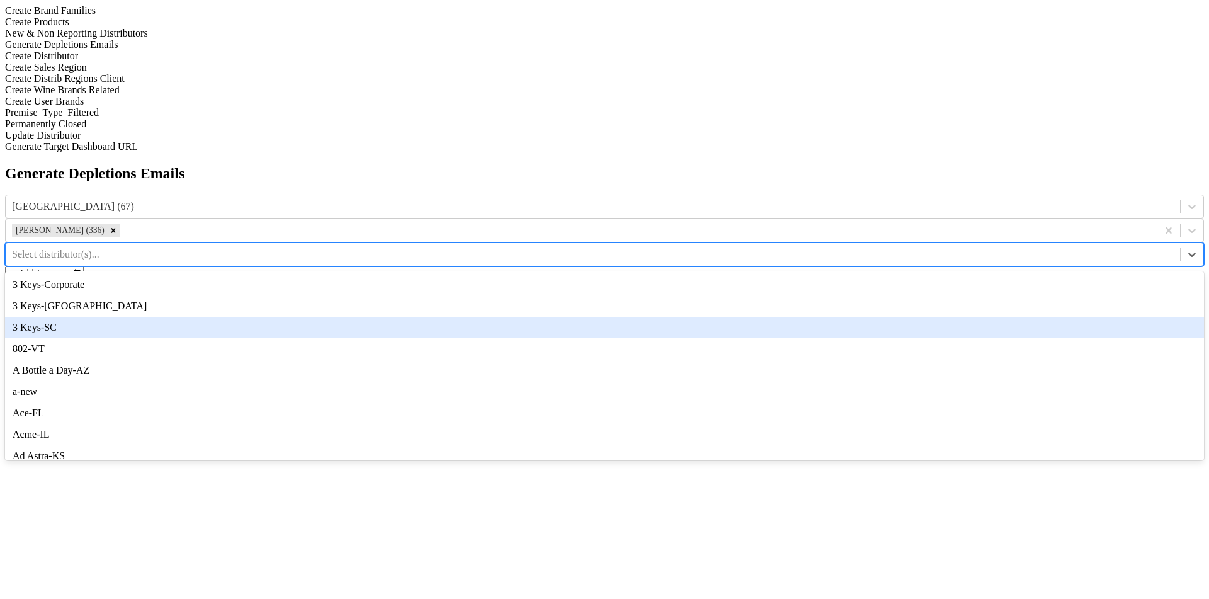
click at [897, 317] on div "3 Keys-SC" at bounding box center [604, 327] width 1199 height 21
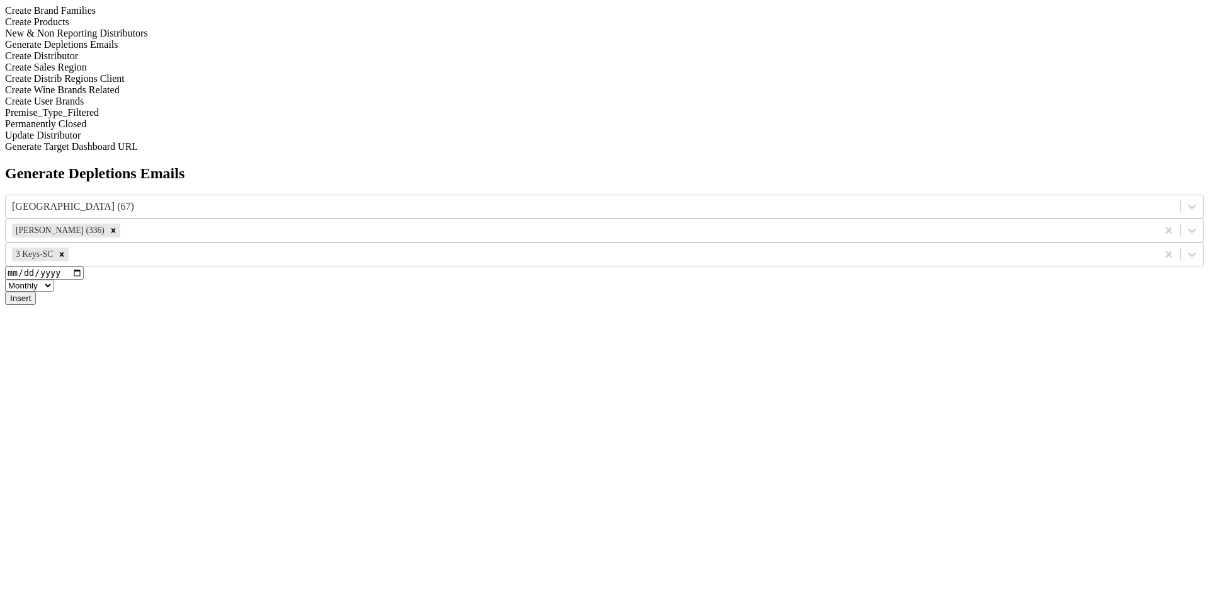
click at [147, 39] on div "New & Non Reporting Distributors" at bounding box center [604, 33] width 1199 height 11
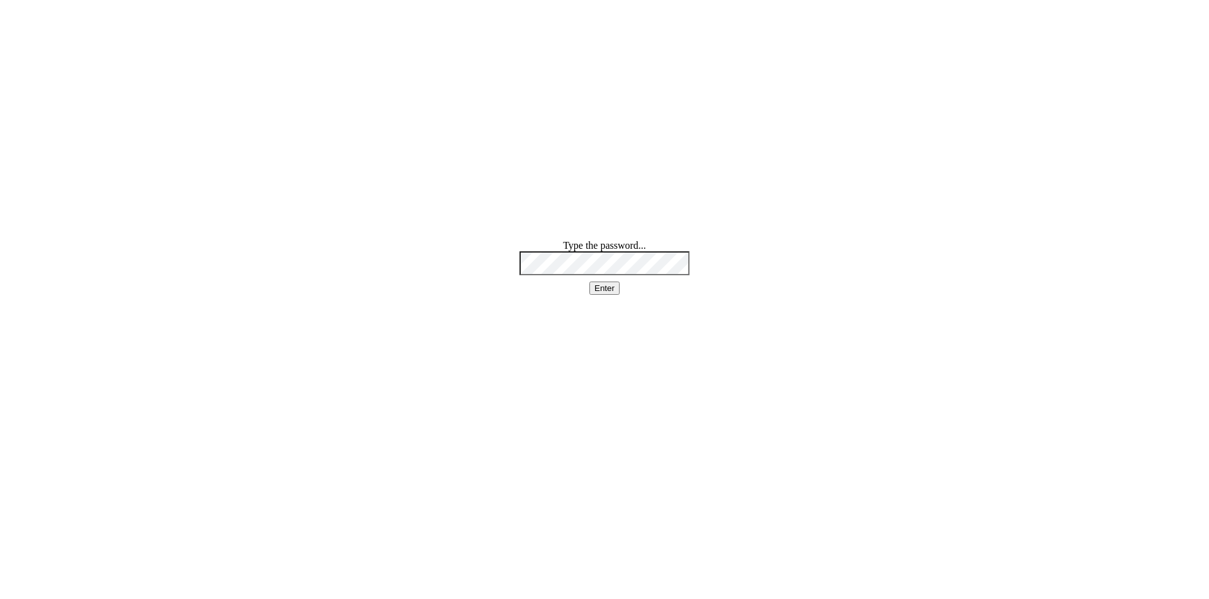
click at [585, 223] on html "Type the password... Enter" at bounding box center [604, 267] width 1209 height 535
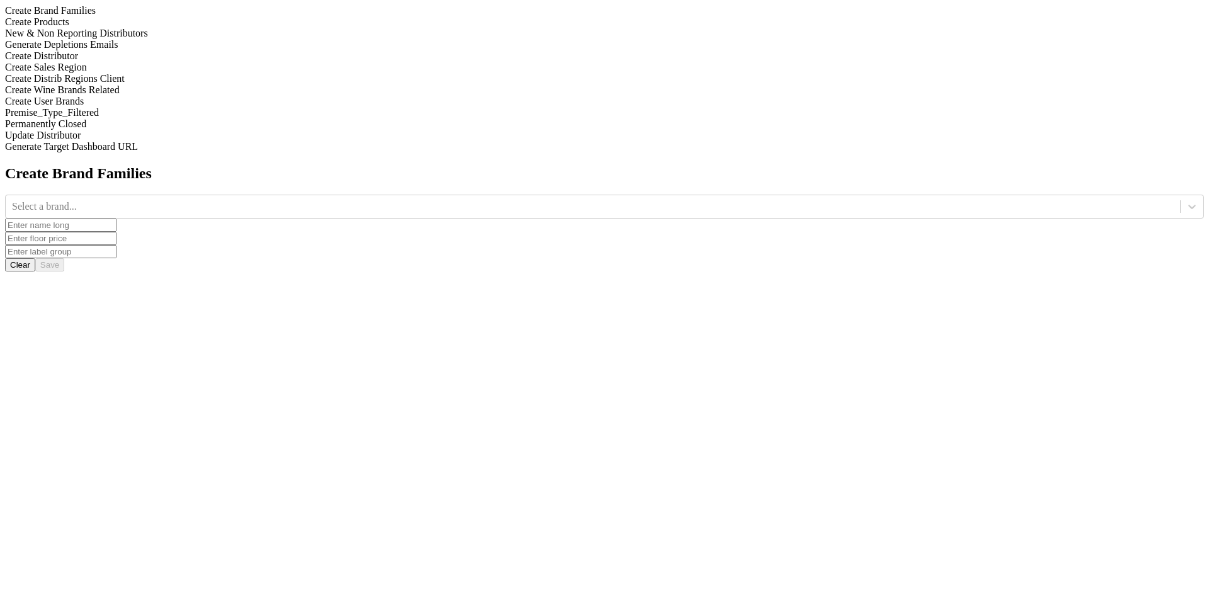
click at [176, 39] on div "New & Non Reporting Distributors" at bounding box center [604, 33] width 1199 height 11
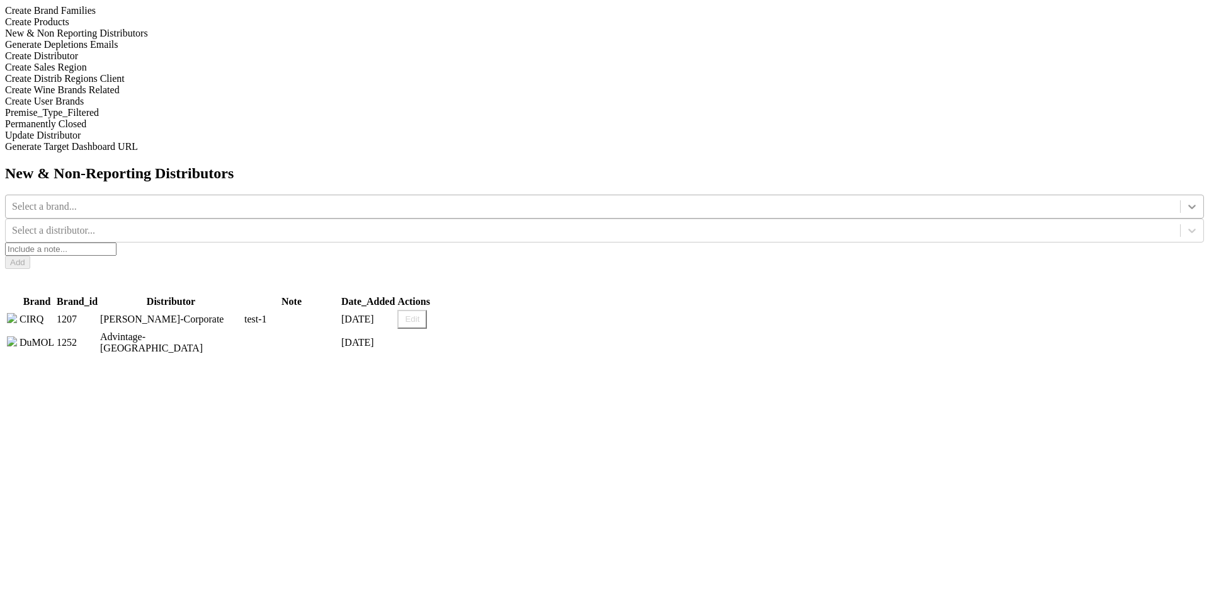
click at [1181, 195] on div at bounding box center [1192, 206] width 23 height 23
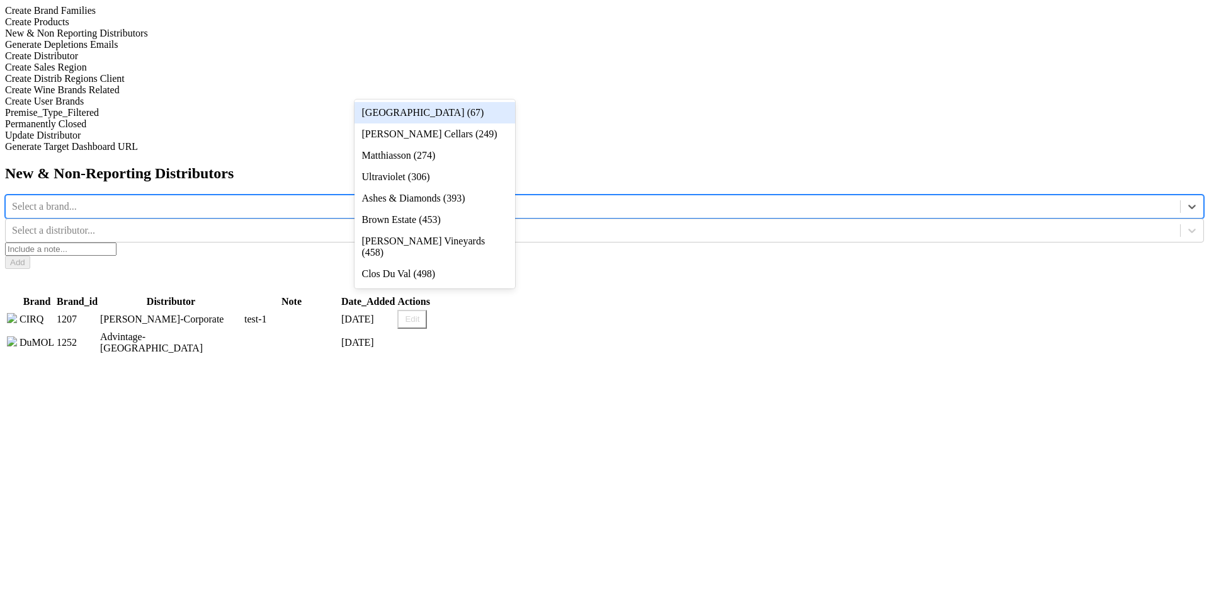
click at [654, 239] on div "New & Non-Reporting Distributors option [GEOGRAPHIC_DATA] (67) focused, 1 of 54…" at bounding box center [604, 260] width 1199 height 191
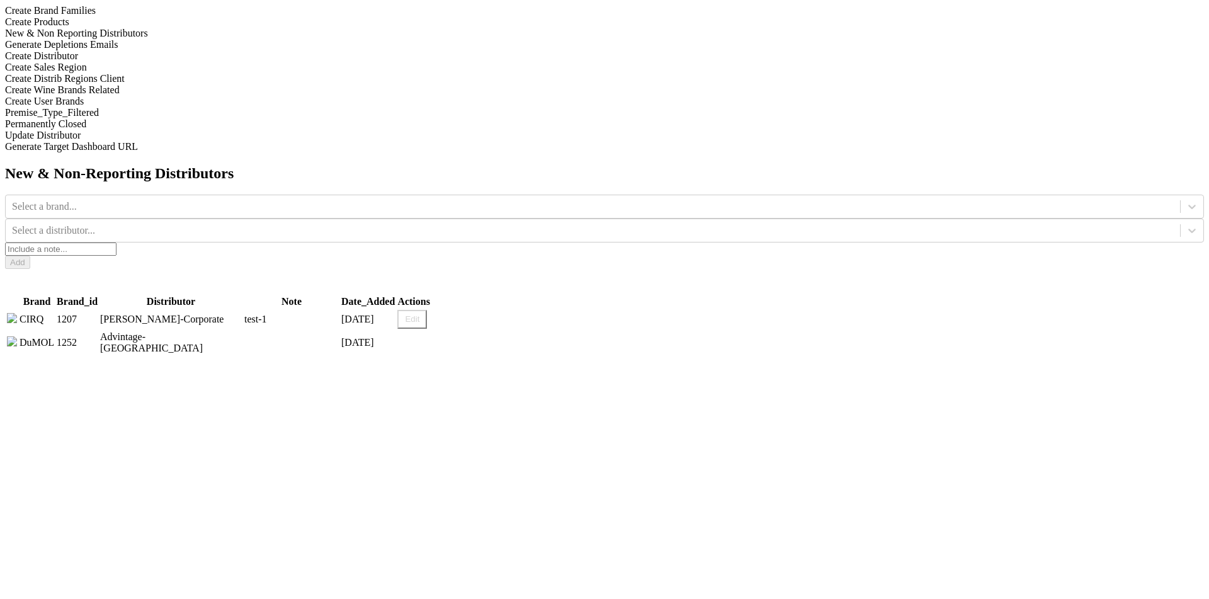
click at [555, 309] on td "Edit" at bounding box center [476, 319] width 159 height 20
click at [427, 310] on button "Edit" at bounding box center [412, 319] width 30 height 19
click at [344, 310] on input "test-1" at bounding box center [293, 320] width 99 height 20
type input "test-11"
click at [436, 310] on button "Save" at bounding box center [419, 319] width 34 height 19
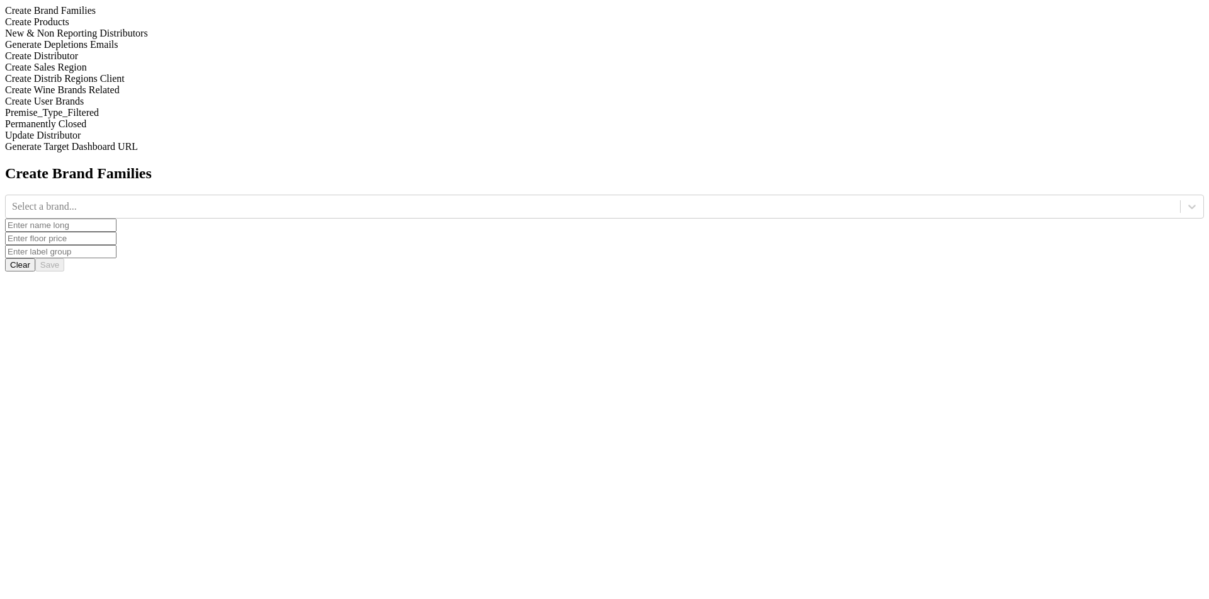
click at [193, 39] on div "New & Non Reporting Distributors" at bounding box center [604, 33] width 1199 height 11
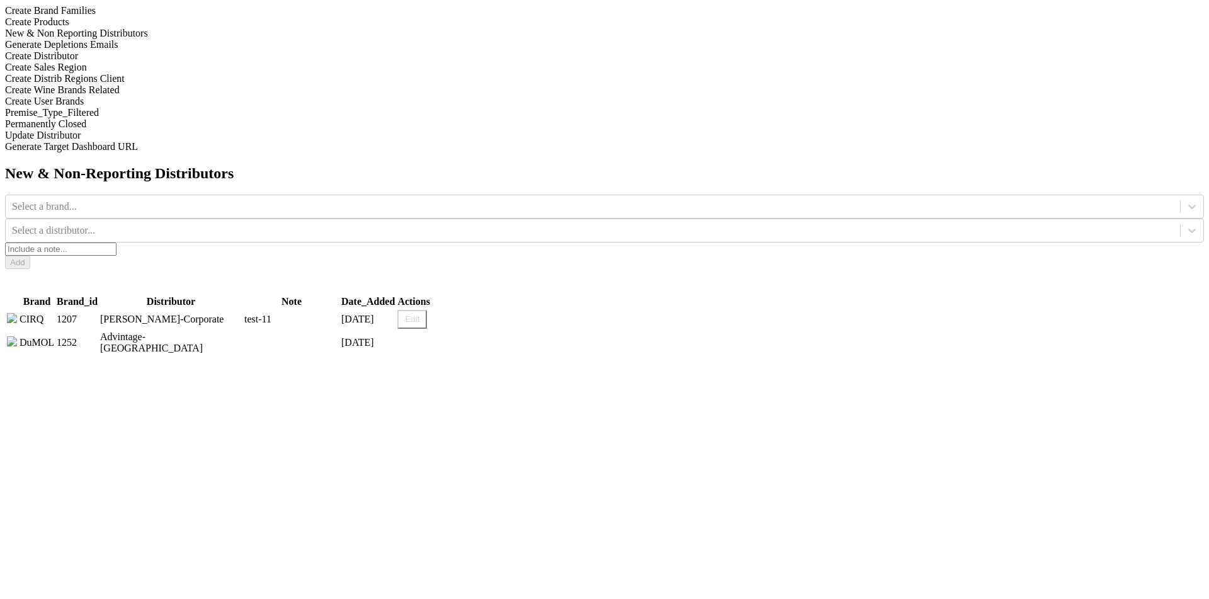
click at [615, 273] on div "New & Non-Reporting Distributors Select a brand... Select a distributor... Add …" at bounding box center [604, 260] width 1199 height 191
click at [724, 295] on div "New & Non-Reporting Distributors Select a brand... Select a distributor... Add …" at bounding box center [604, 260] width 1199 height 191
click at [427, 310] on button "Edit" at bounding box center [412, 319] width 30 height 19
click at [344, 310] on input "test-11" at bounding box center [293, 320] width 99 height 20
type input "test-111"
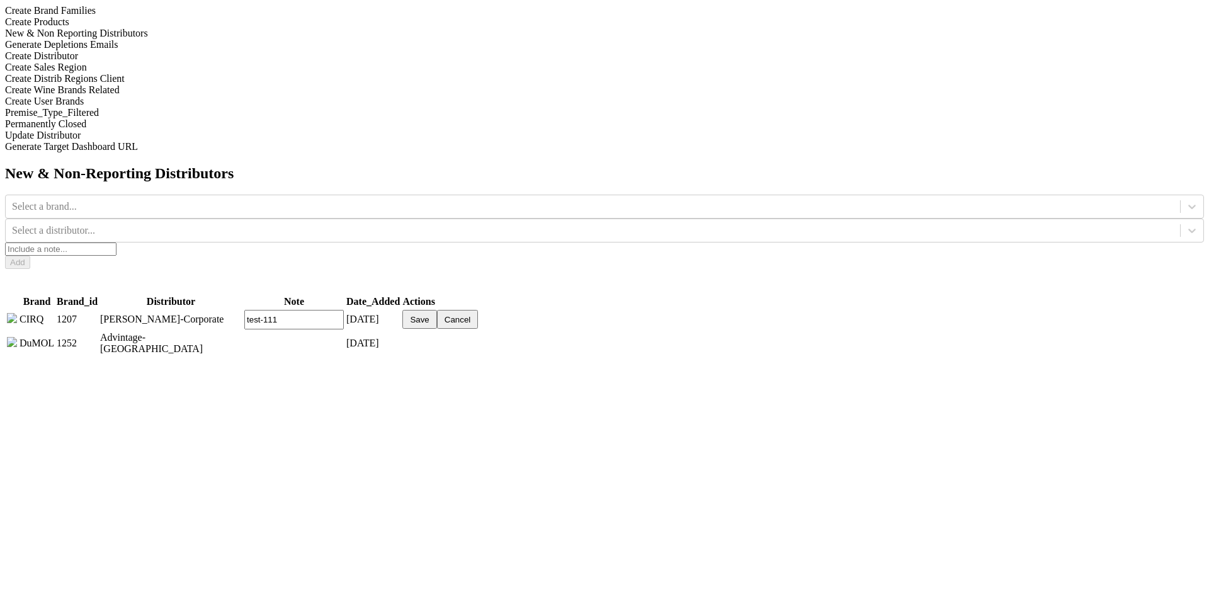
click at [436, 310] on button "Save" at bounding box center [419, 319] width 34 height 19
